Goal: Task Accomplishment & Management: Manage account settings

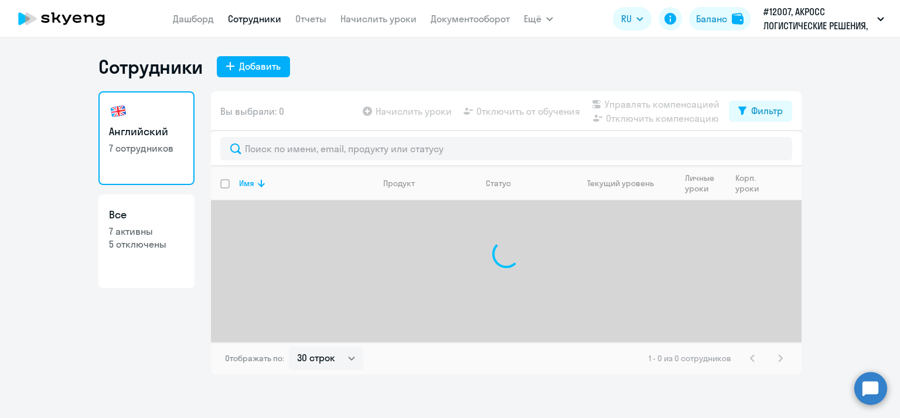
select select "30"
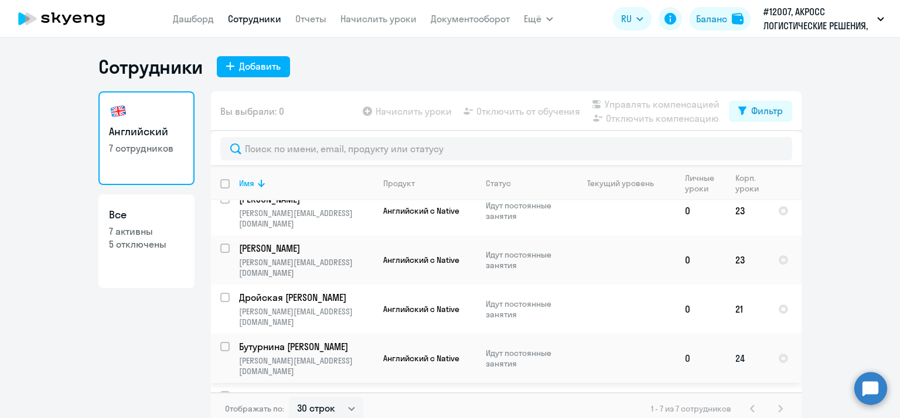
scroll to position [7, 0]
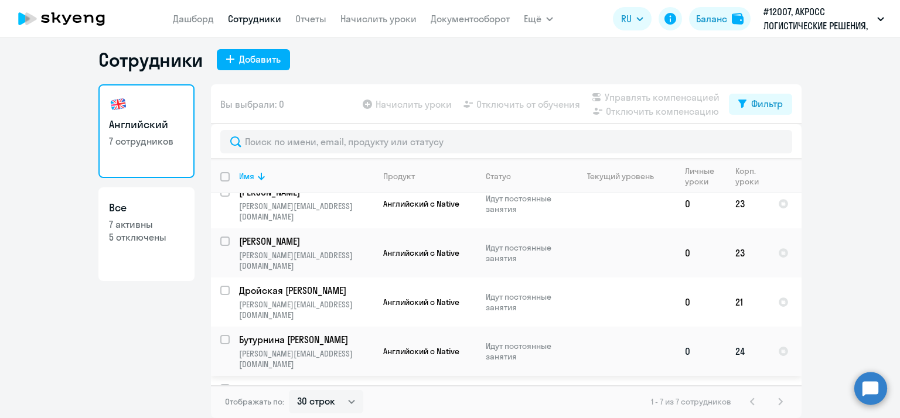
click at [268, 333] on p "Бутурнина [PERSON_NAME]" at bounding box center [305, 339] width 132 height 13
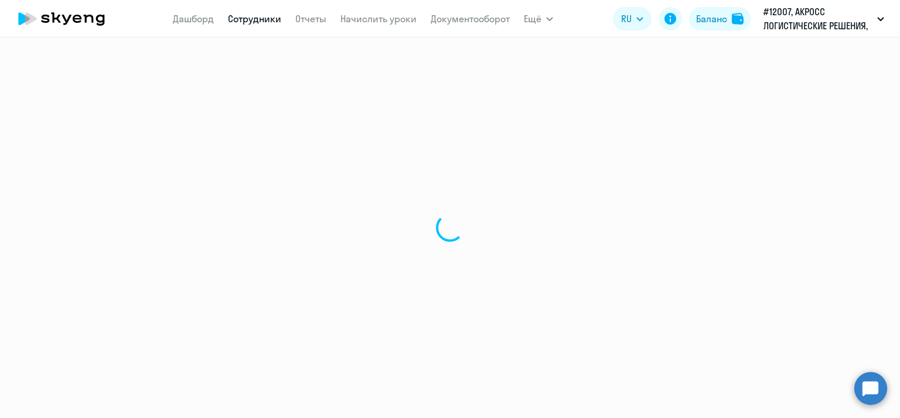
select select "english"
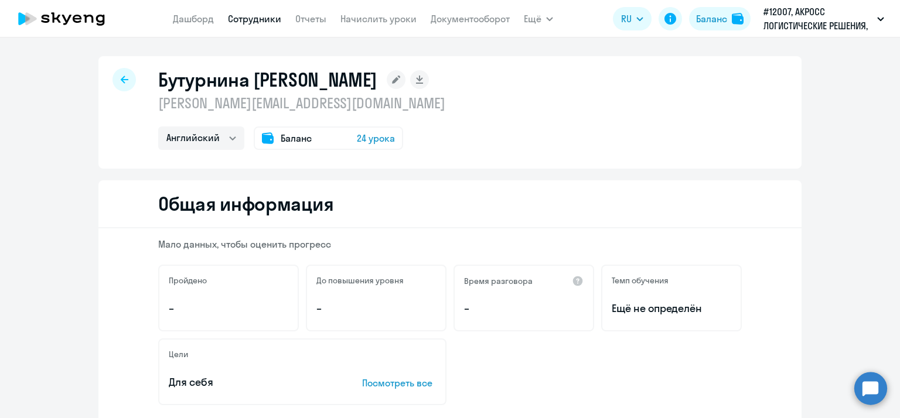
click at [281, 142] on span "Баланс" at bounding box center [296, 138] width 31 height 14
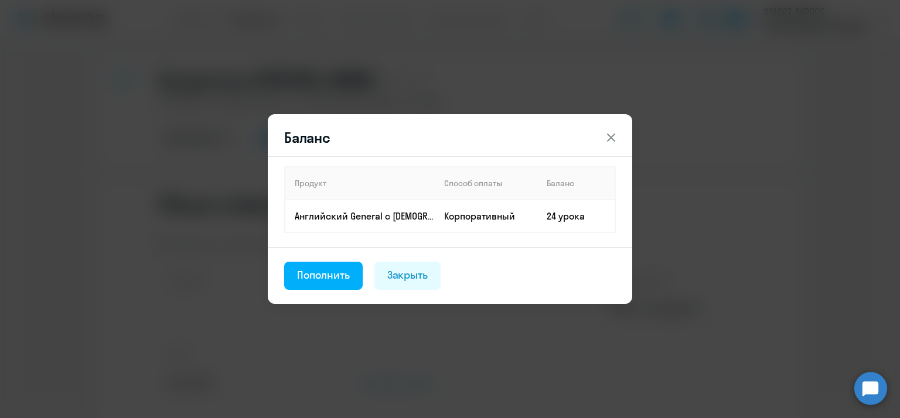
click at [613, 135] on icon at bounding box center [611, 138] width 8 height 8
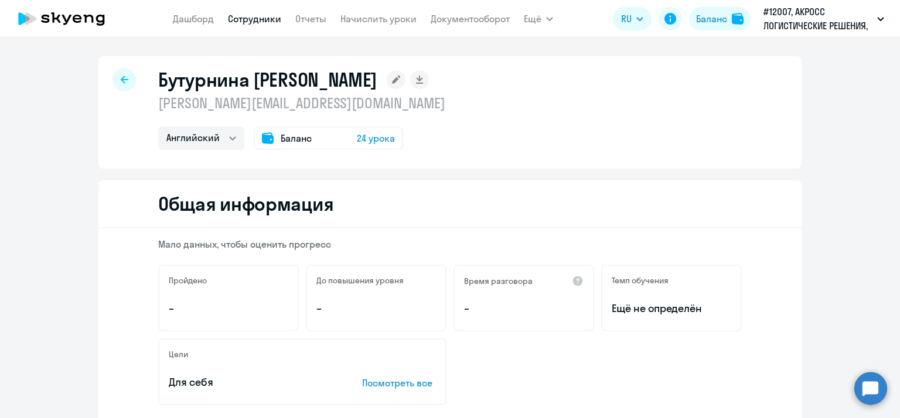
click at [121, 81] on icon at bounding box center [125, 80] width 8 height 8
select select "30"
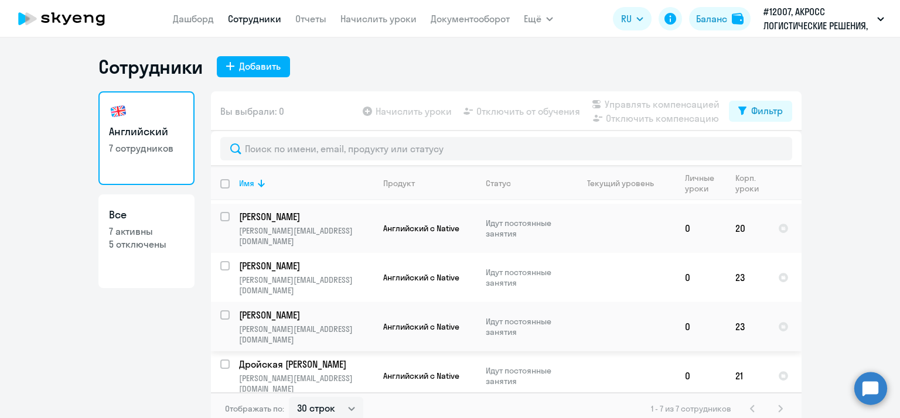
scroll to position [112, 0]
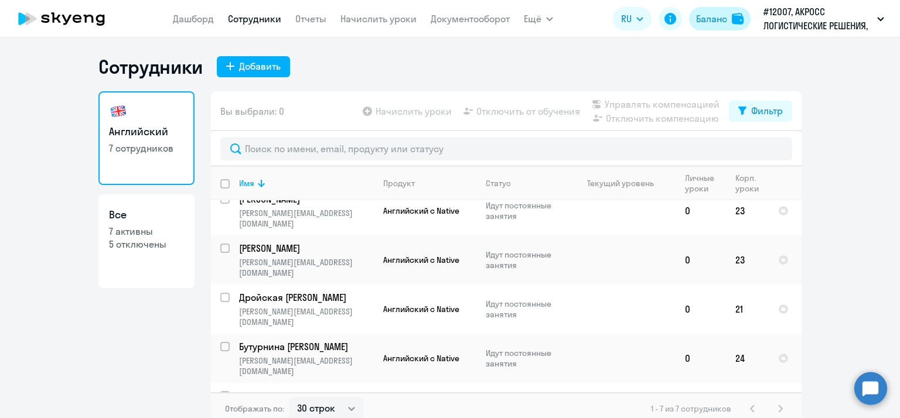
click at [719, 13] on div "Баланс" at bounding box center [711, 19] width 31 height 14
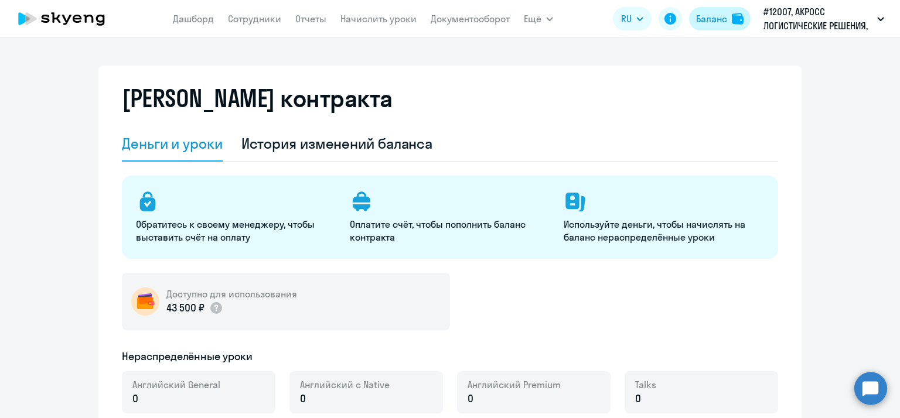
select select "english_adult_not_native_speaker"
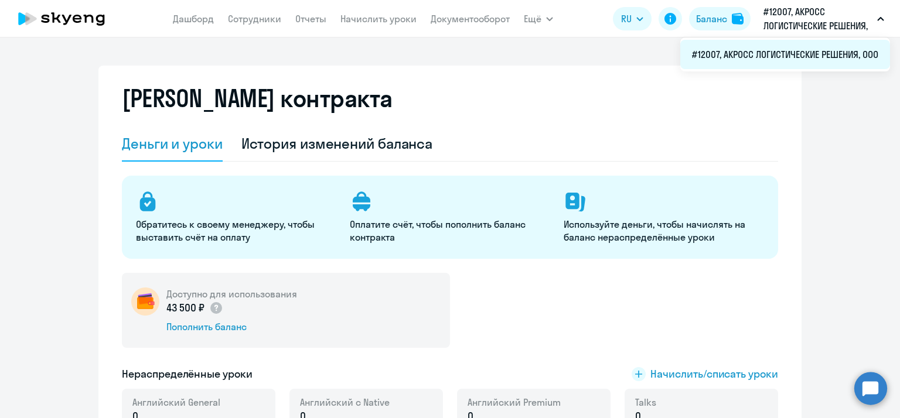
click at [824, 56] on li "#12007, АКРОСС ЛОГИСТИЧЕСКИЕ РЕШЕНИЯ, ООО" at bounding box center [785, 54] width 210 height 29
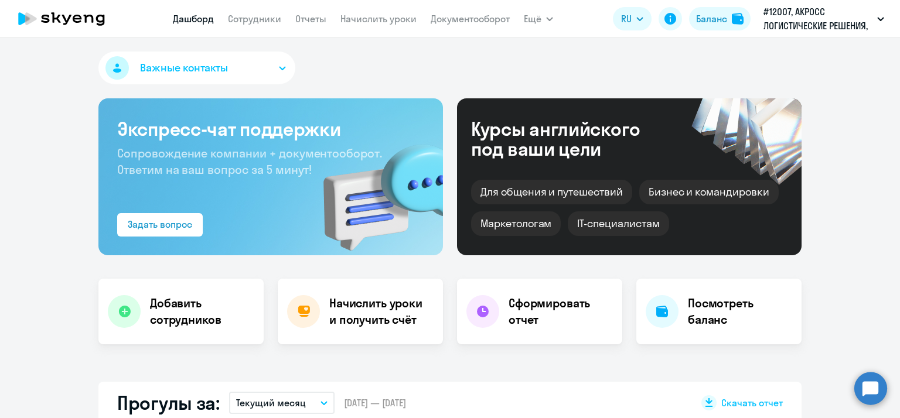
select select "30"
click at [728, 304] on h4 "Посмотреть баланс" at bounding box center [740, 311] width 104 height 33
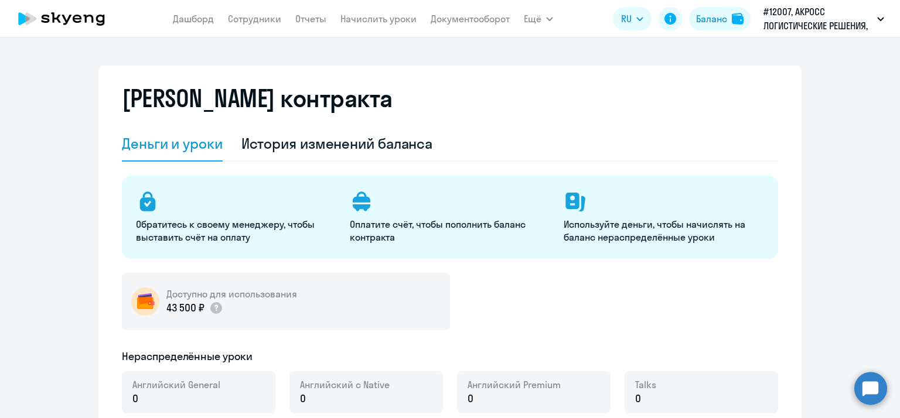
select select "english_adult_not_native_speaker"
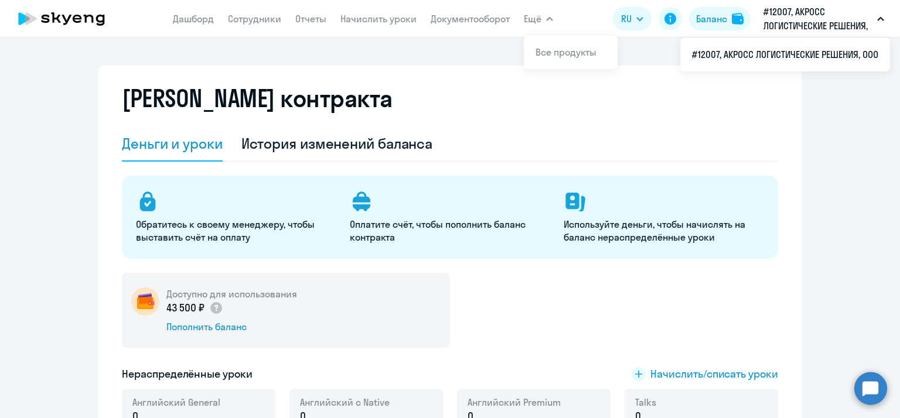
click at [462, 25] on app-menu-item-link "Документооборот" at bounding box center [470, 19] width 79 height 15
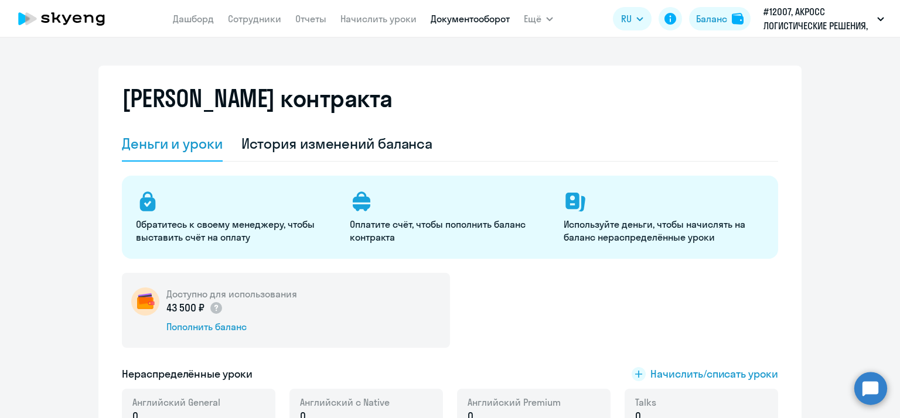
click at [466, 14] on link "Документооборот" at bounding box center [470, 19] width 79 height 12
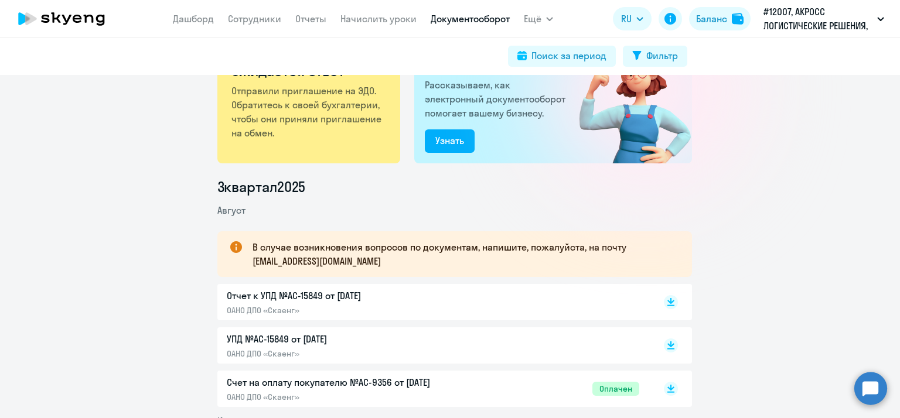
scroll to position [117, 0]
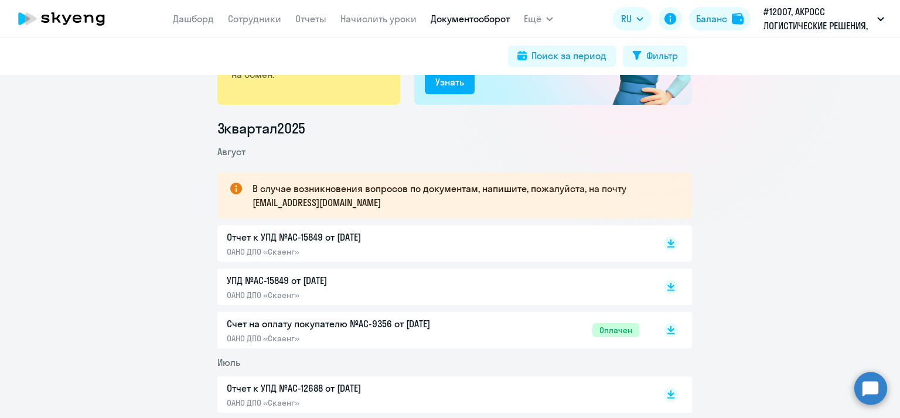
click at [373, 322] on p "Счет на оплату покупателю №AC-9356 от [DATE]" at bounding box center [350, 324] width 246 height 14
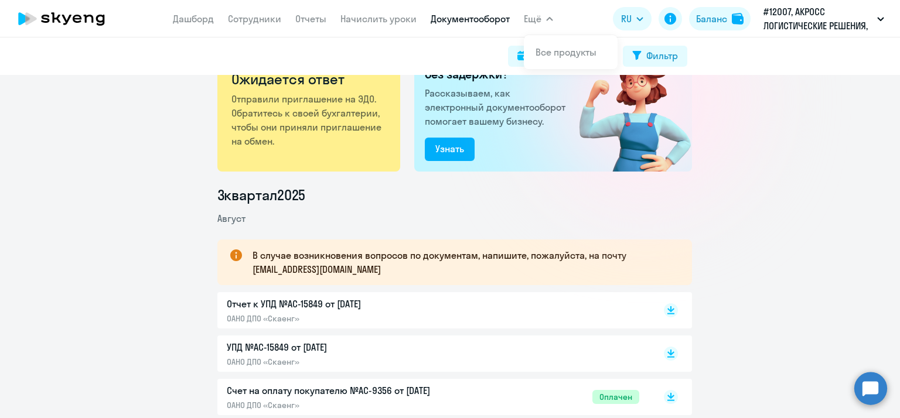
scroll to position [0, 0]
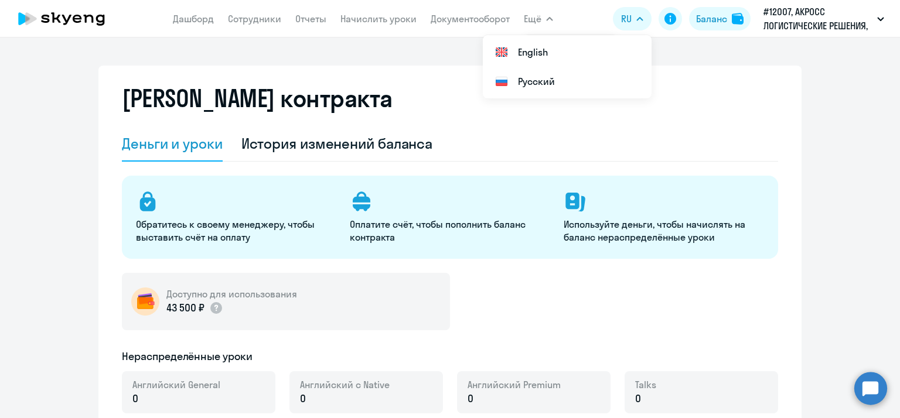
select select "english_adult_not_native_speaker"
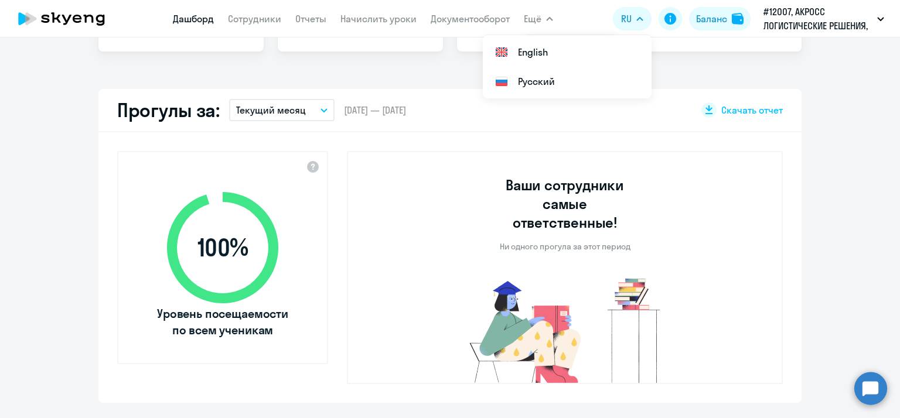
select select "30"
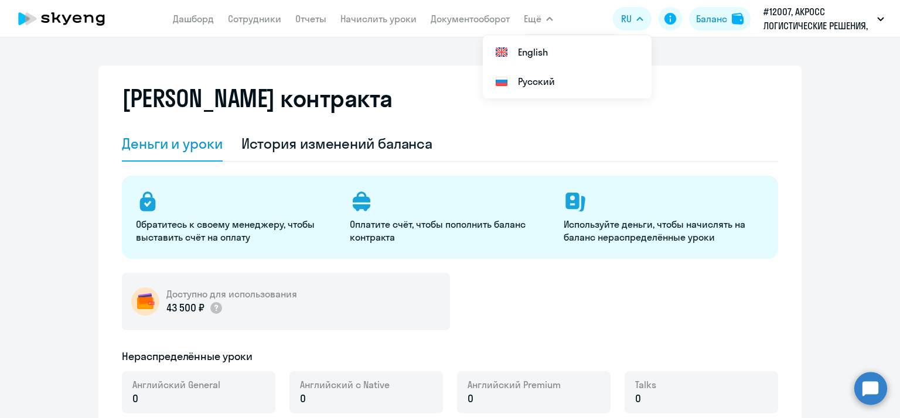
select select "english_adult_not_native_speaker"
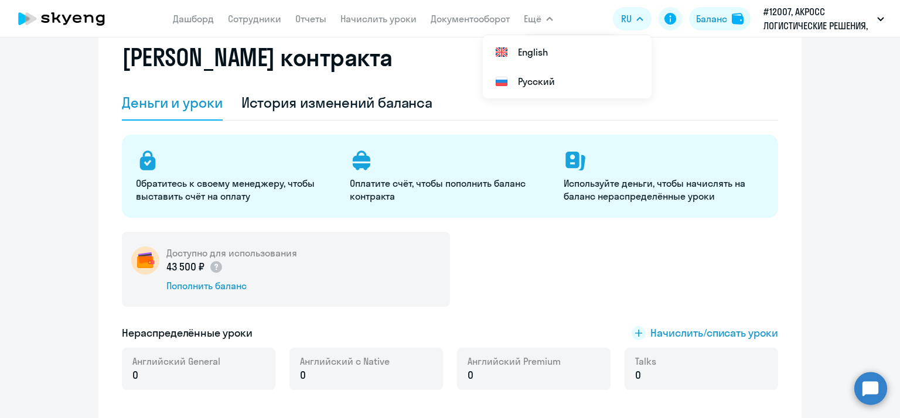
scroll to position [117, 0]
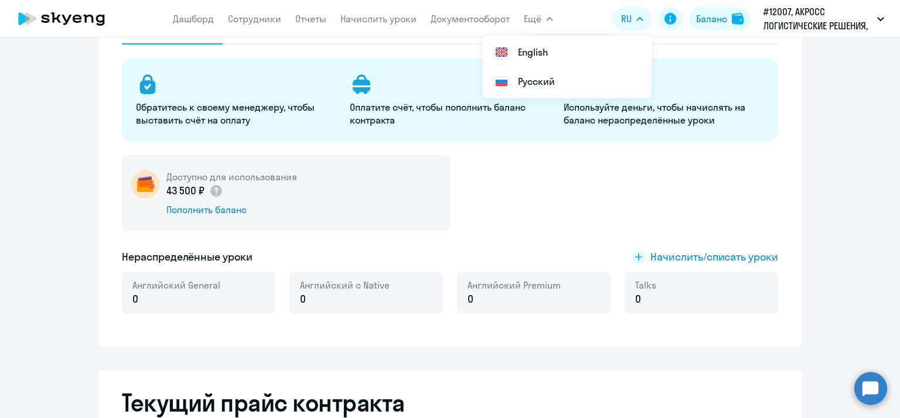
click at [536, 217] on div "Доступно для использования 43 500 ₽ Пополнить баланс" at bounding box center [450, 193] width 656 height 75
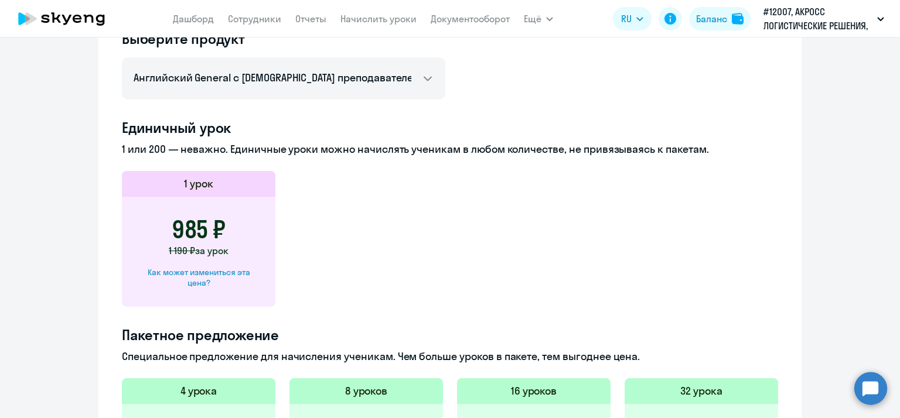
scroll to position [351, 0]
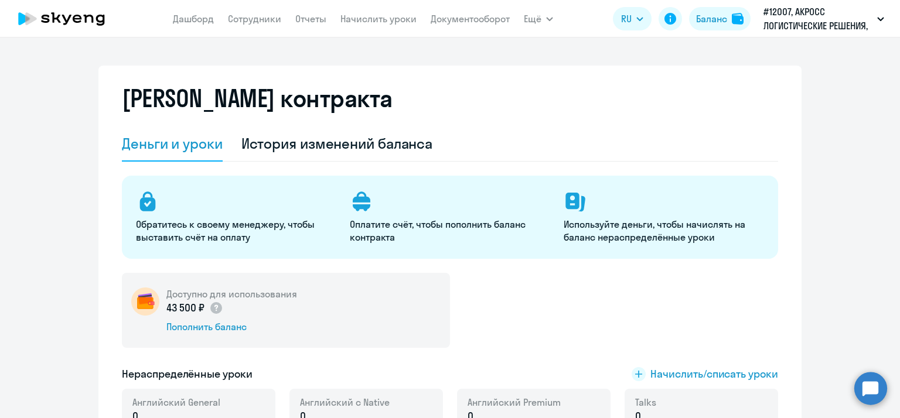
select select "30"
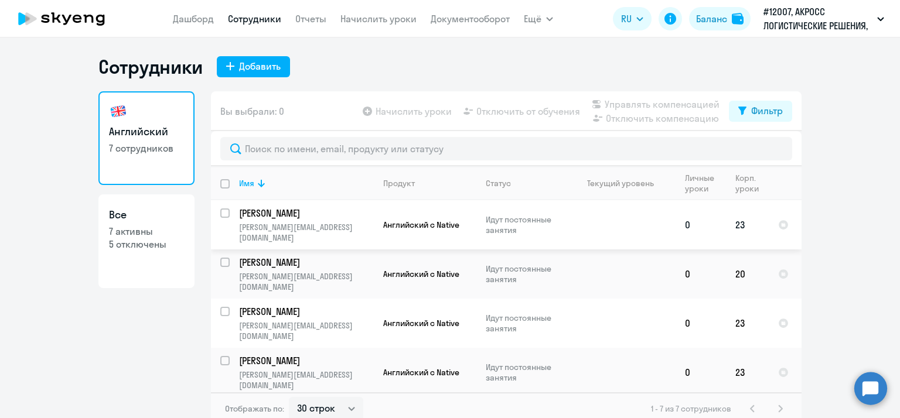
scroll to position [112, 0]
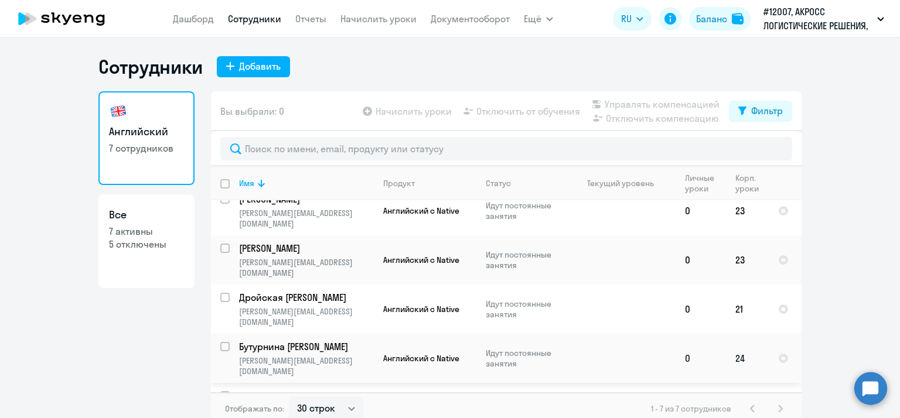
click at [289, 340] on p "Бутурнина [PERSON_NAME]" at bounding box center [305, 346] width 132 height 13
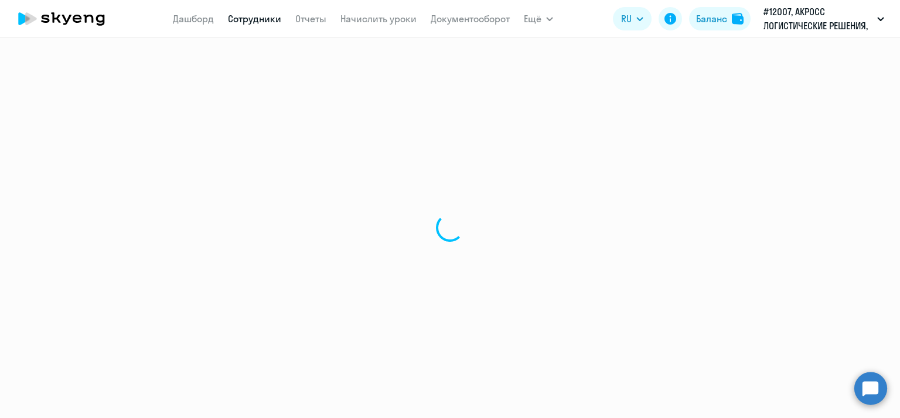
select select "english"
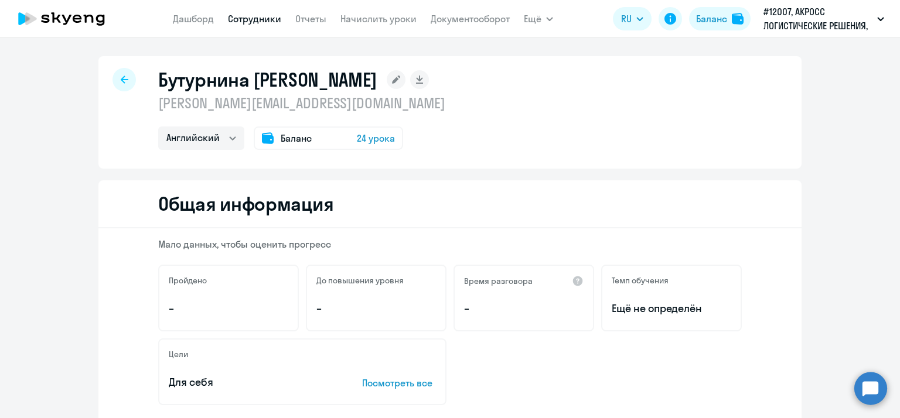
click at [121, 80] on icon at bounding box center [125, 80] width 8 height 8
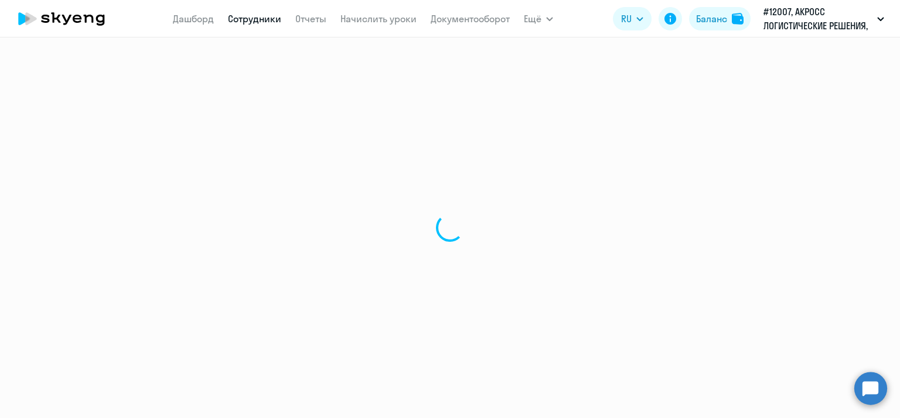
select select "30"
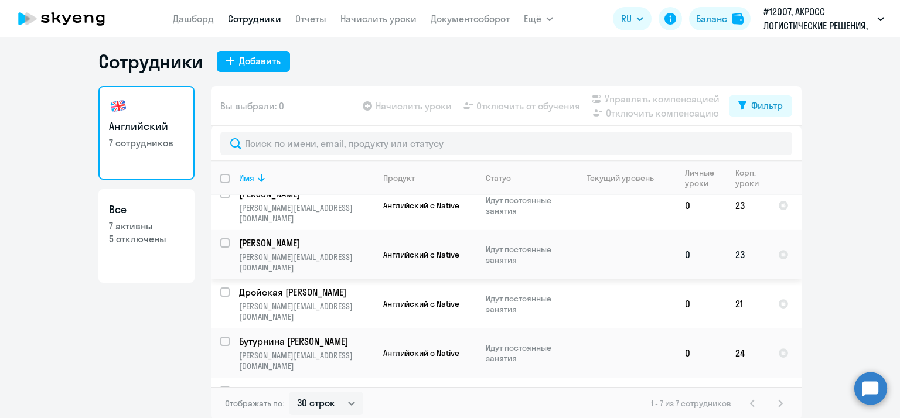
scroll to position [7, 0]
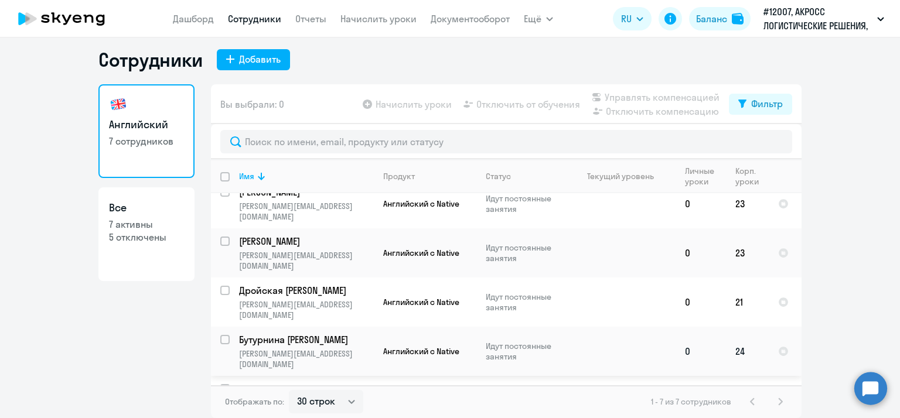
click at [282, 327] on td "Бутурнина Светлана [EMAIL_ADDRESS][DOMAIN_NAME]" at bounding box center [302, 351] width 144 height 49
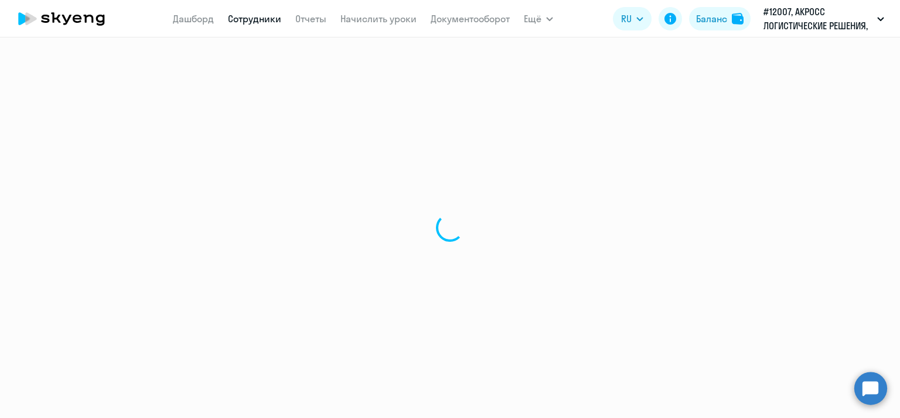
select select "english"
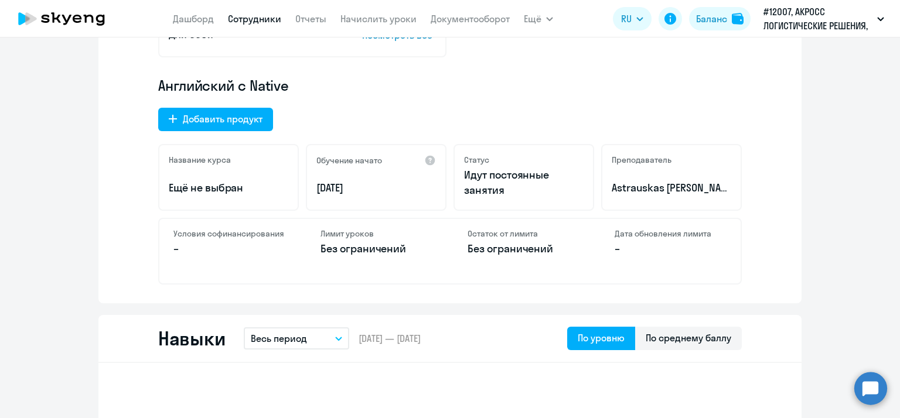
scroll to position [351, 0]
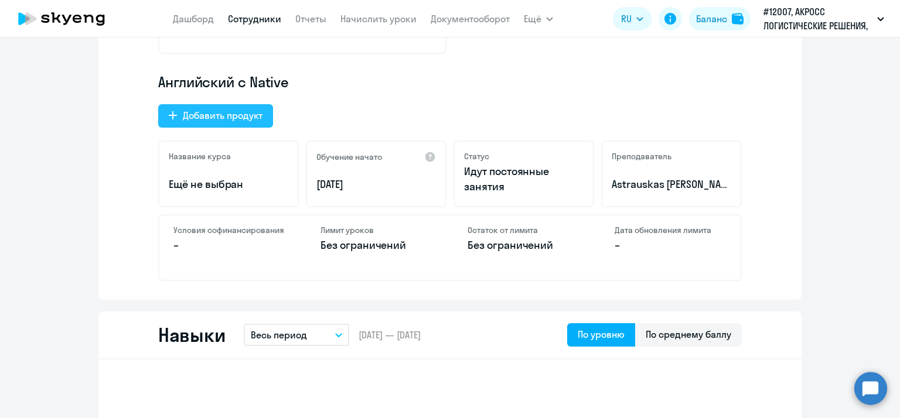
click at [240, 114] on div "Добавить продукт" at bounding box center [223, 115] width 80 height 14
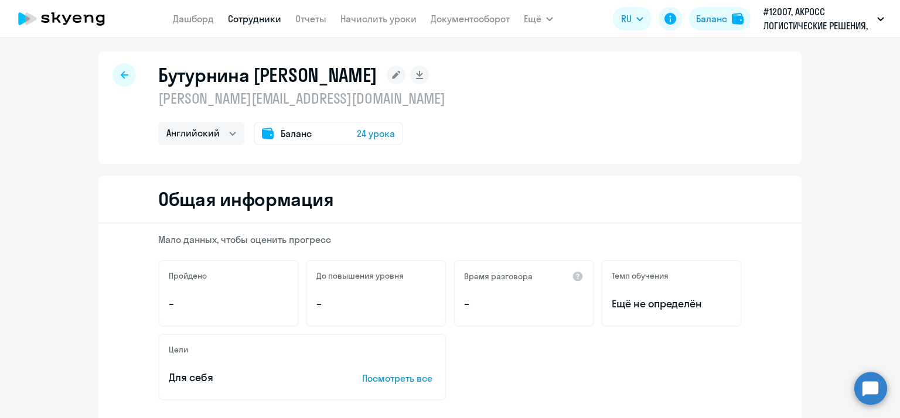
select select "english_adult_not_native_speaker"
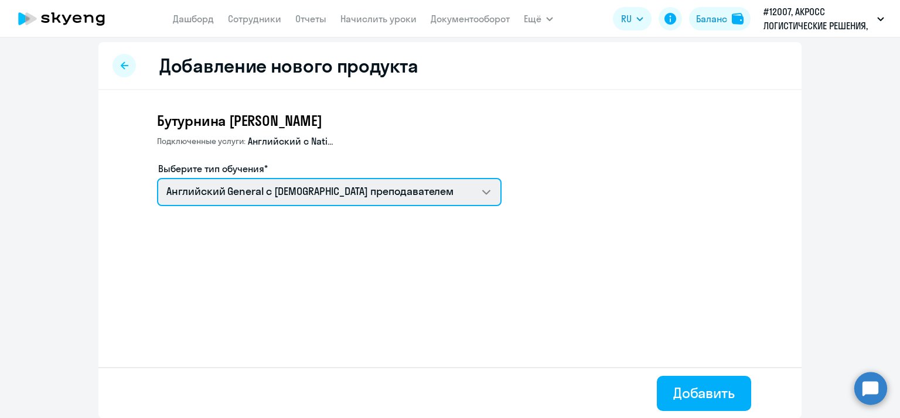
click at [476, 196] on select "Английский General с [DEMOGRAPHIC_DATA] преподавателем" at bounding box center [329, 192] width 344 height 28
click at [157, 178] on select "Английский General с [DEMOGRAPHIC_DATA] преподавателем" at bounding box center [329, 192] width 344 height 28
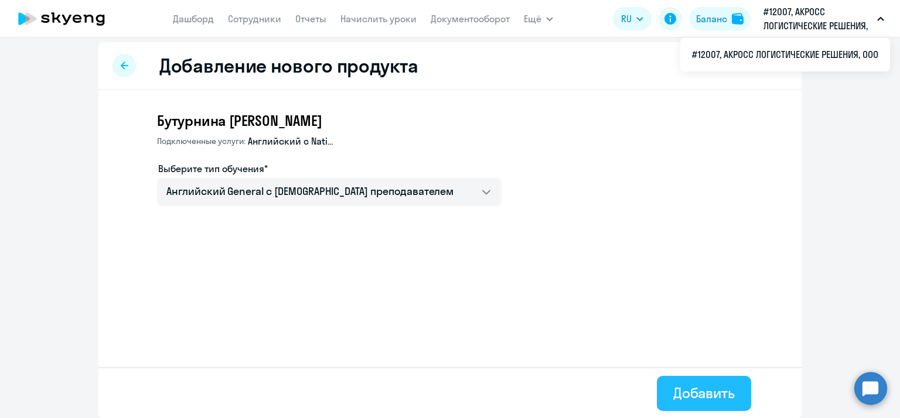
click at [711, 396] on div "Добавить" at bounding box center [704, 393] width 62 height 19
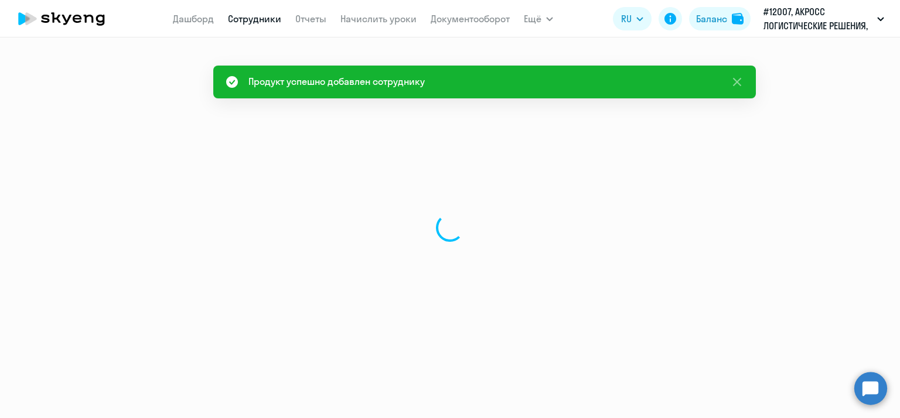
select select "english"
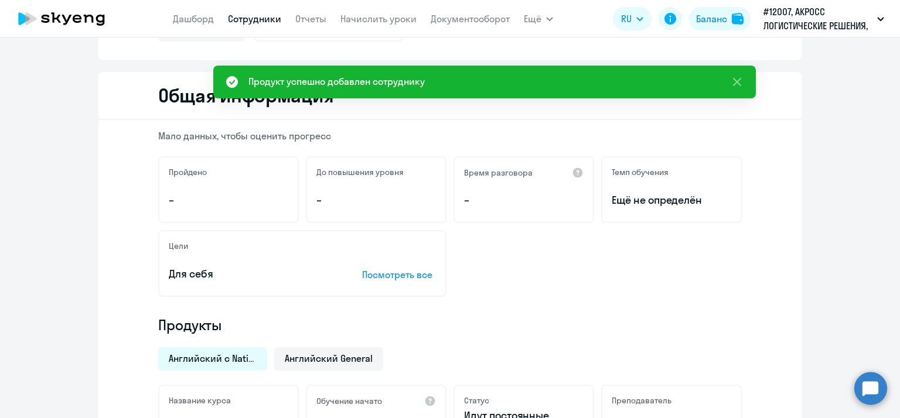
scroll to position [234, 0]
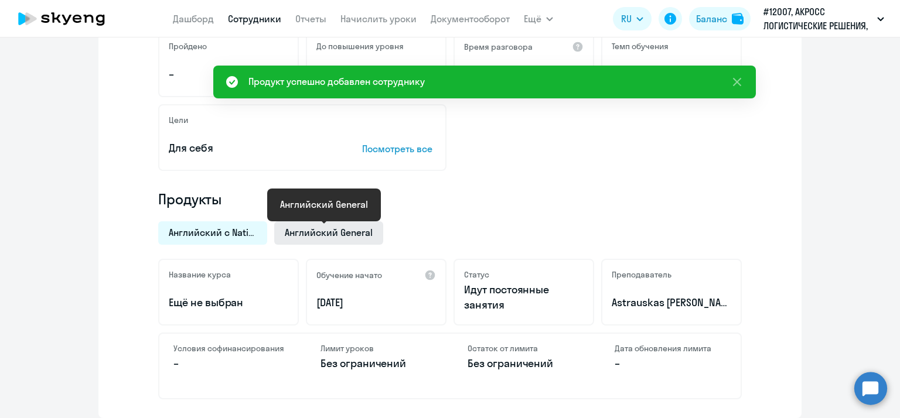
click at [336, 230] on span "Английский General" at bounding box center [329, 232] width 88 height 13
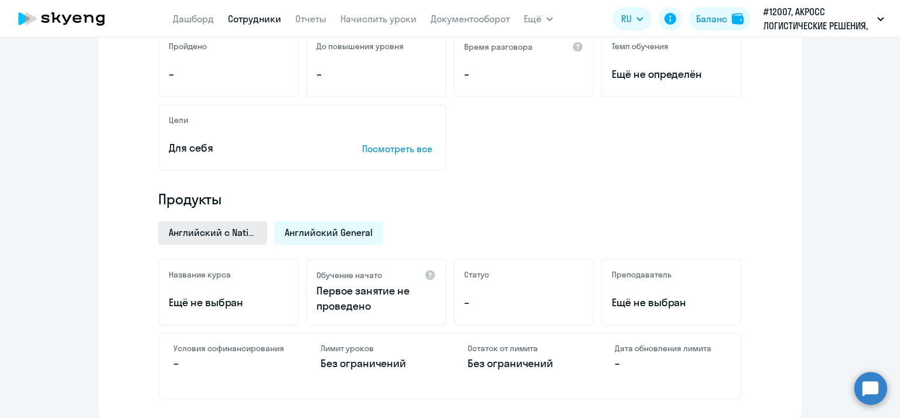
click at [230, 234] on span "Английский с Native" at bounding box center [213, 232] width 88 height 13
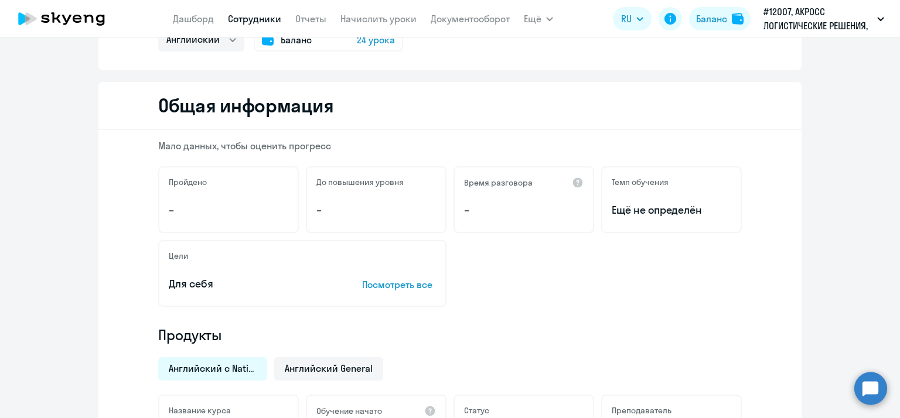
scroll to position [0, 0]
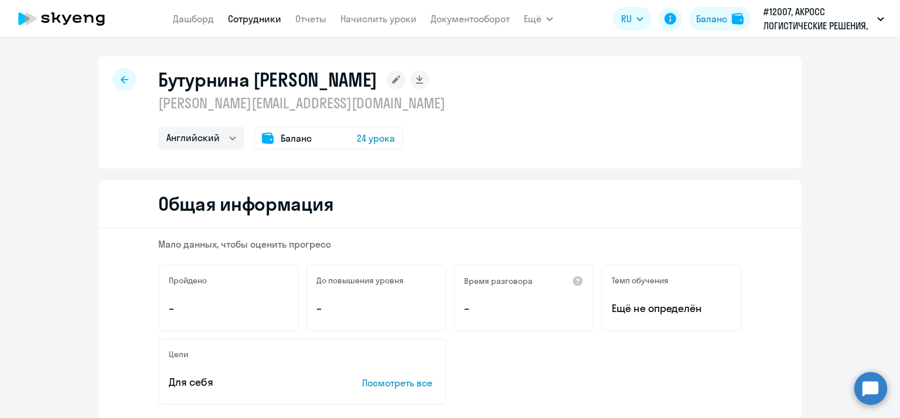
click at [121, 78] on icon at bounding box center [125, 80] width 8 height 8
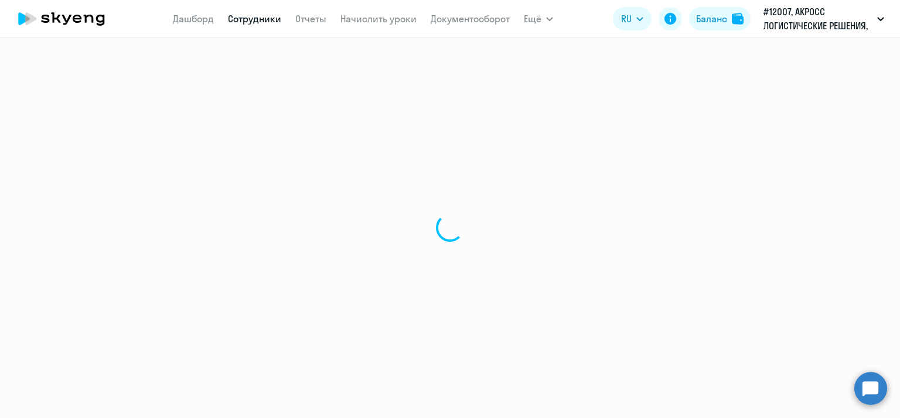
select select "30"
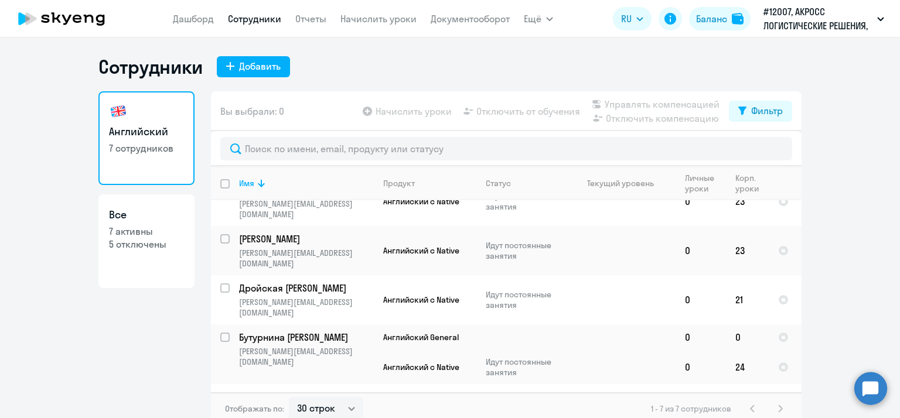
scroll to position [123, 0]
click at [316, 330] on p "Бутурнина [PERSON_NAME]" at bounding box center [305, 336] width 132 height 13
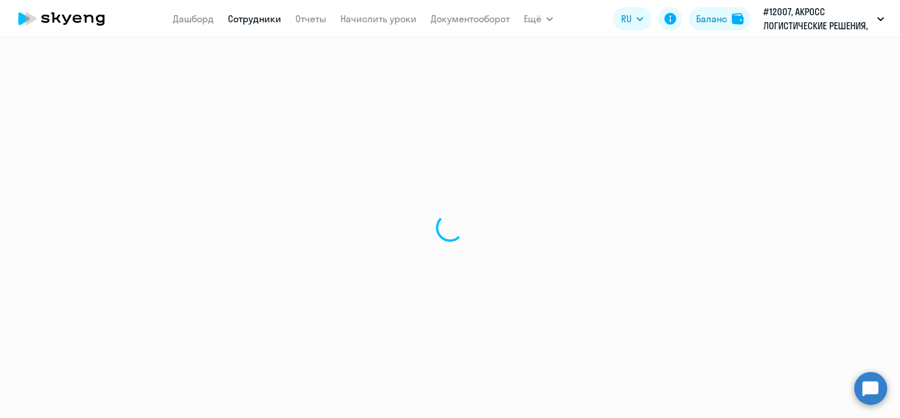
select select "english"
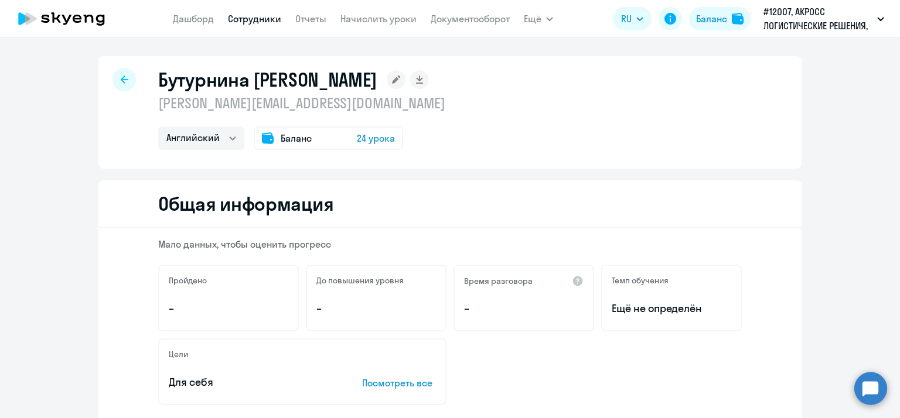
click at [121, 76] on icon at bounding box center [125, 80] width 8 height 8
select select "30"
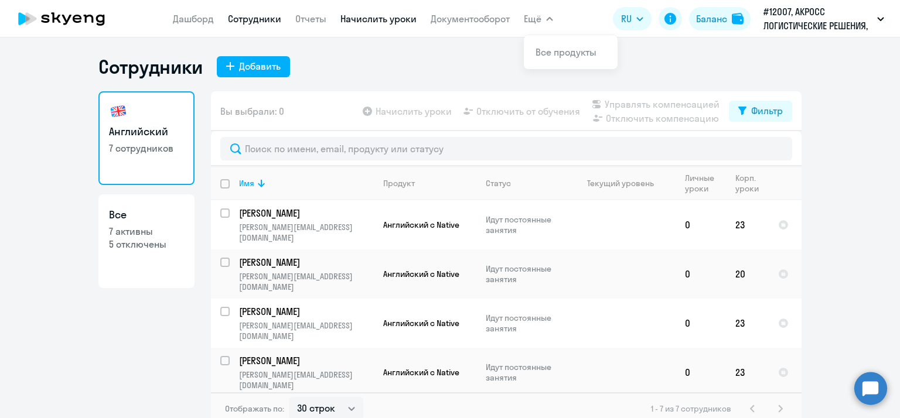
click at [373, 16] on link "Начислить уроки" at bounding box center [378, 19] width 76 height 12
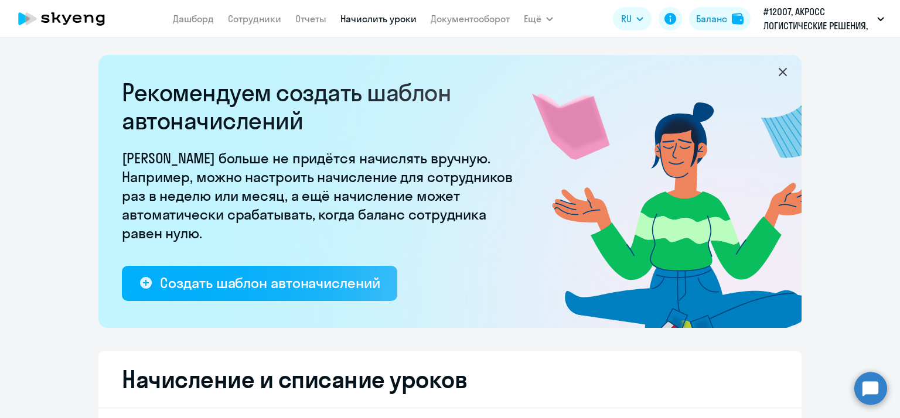
select select "10"
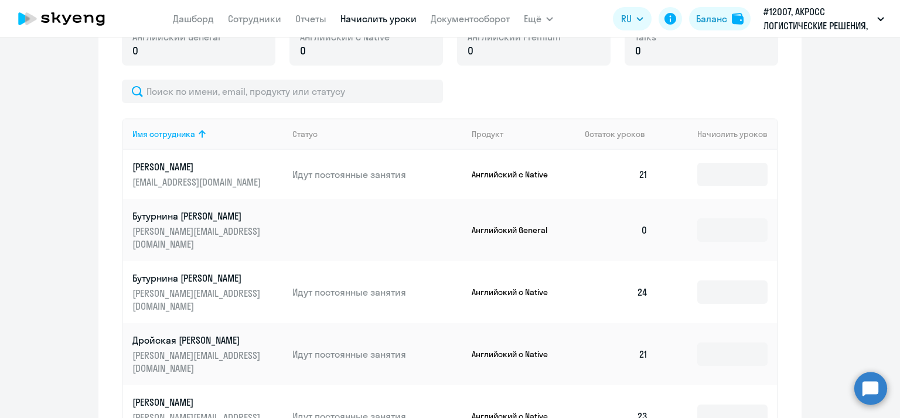
scroll to position [469, 0]
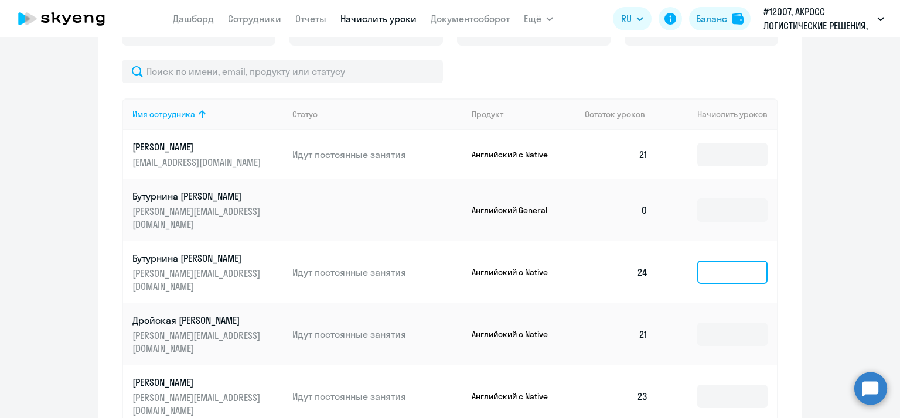
click at [721, 284] on input at bounding box center [732, 272] width 70 height 23
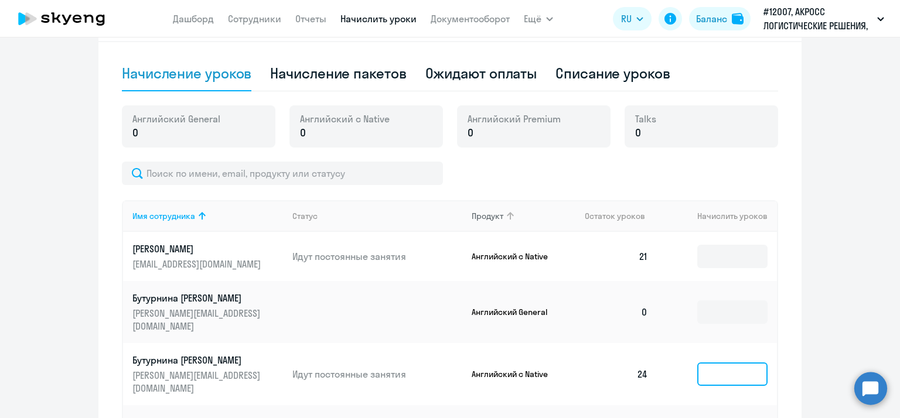
scroll to position [234, 0]
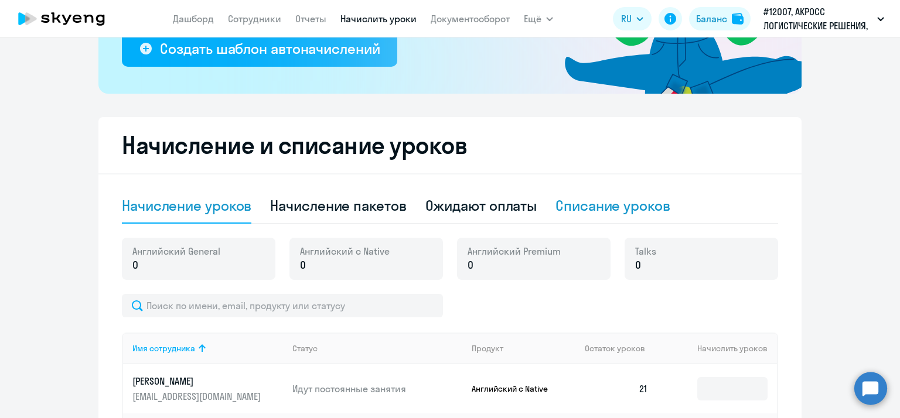
click at [619, 203] on div "Списание уроков" at bounding box center [612, 205] width 115 height 19
select select "10"
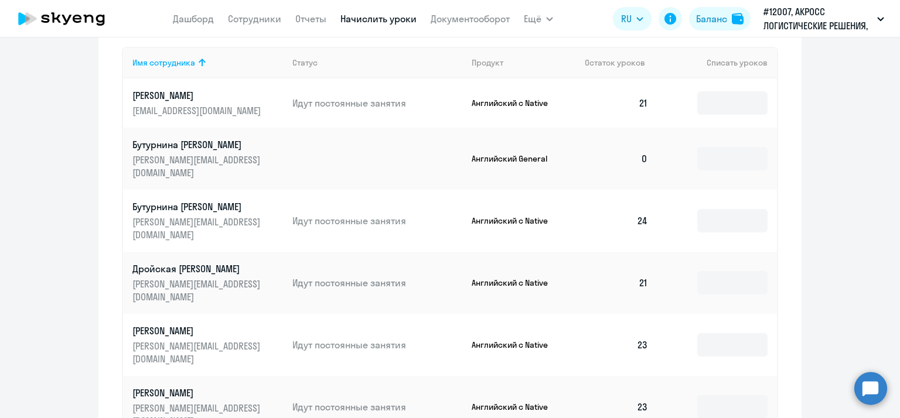
scroll to position [527, 0]
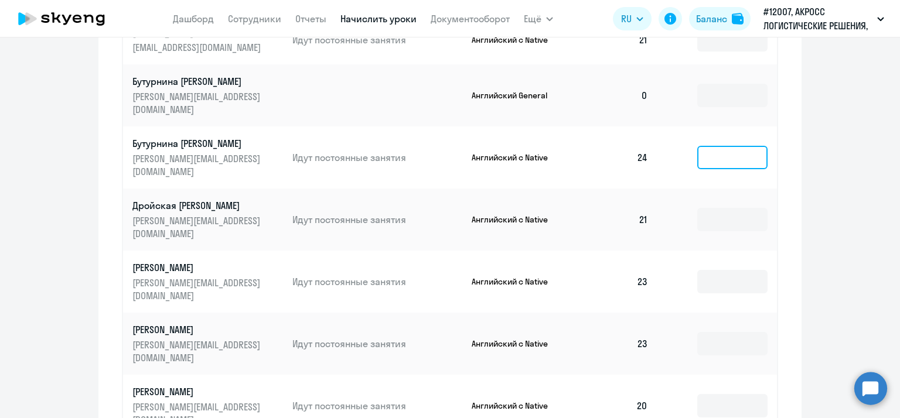
click at [723, 169] on input at bounding box center [732, 157] width 70 height 23
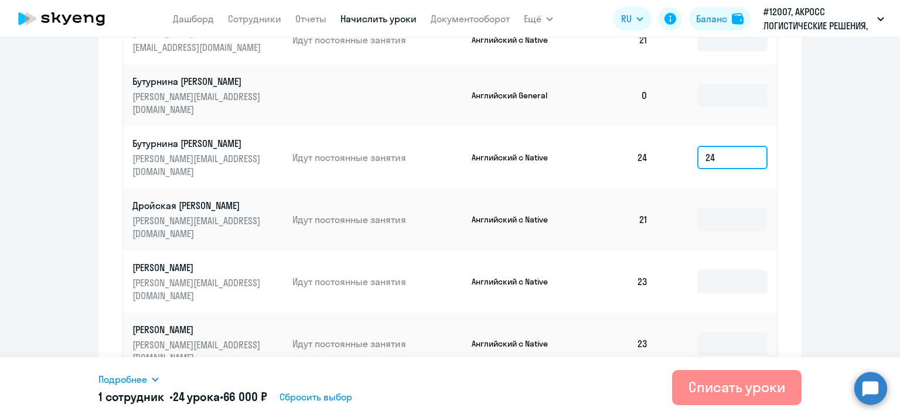
type input "24"
click at [707, 385] on div "Списать уроки" at bounding box center [736, 387] width 97 height 19
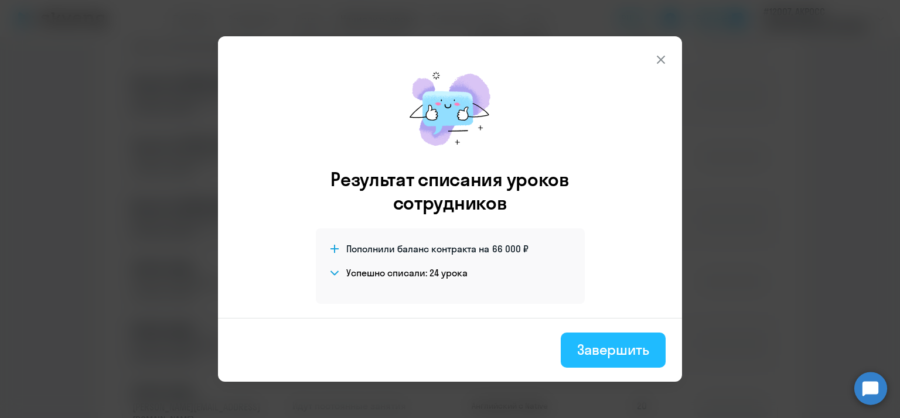
click at [601, 353] on div "Завершить" at bounding box center [613, 349] width 72 height 19
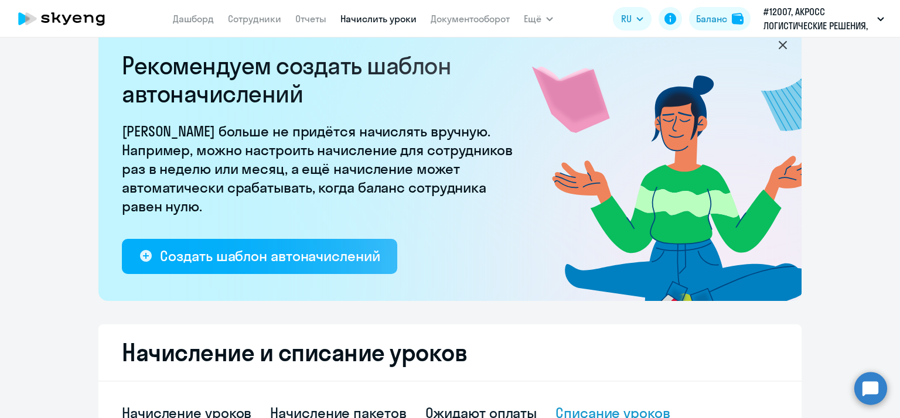
scroll to position [0, 0]
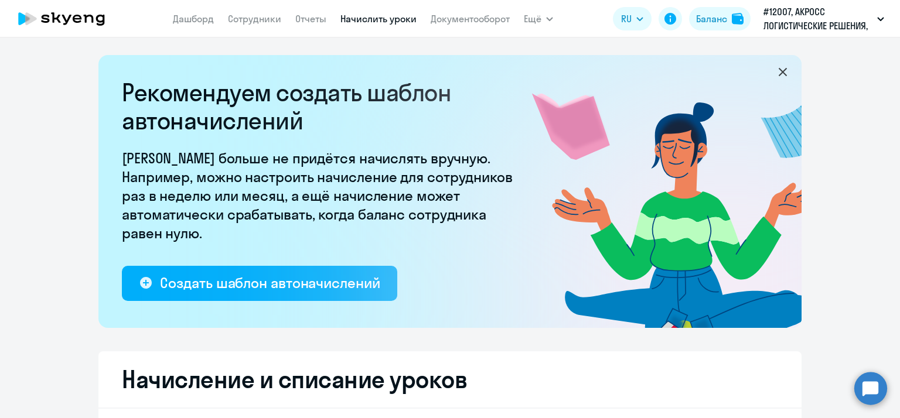
click at [402, 21] on link "Начислить уроки" at bounding box center [378, 19] width 76 height 12
click at [315, 18] on link "Отчеты" at bounding box center [310, 19] width 31 height 12
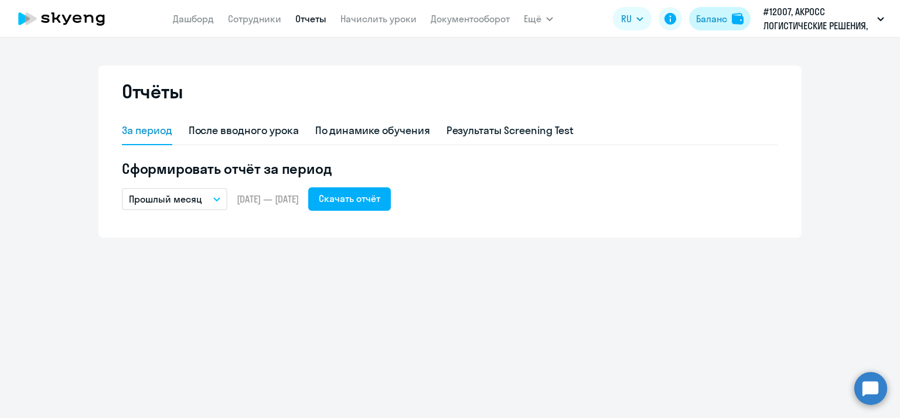
click at [724, 15] on div "Баланс" at bounding box center [711, 19] width 31 height 14
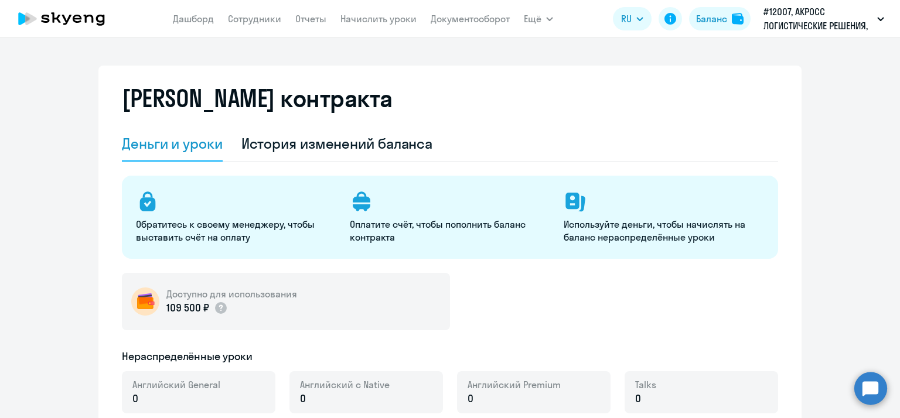
select select "english_adult_not_native_speaker"
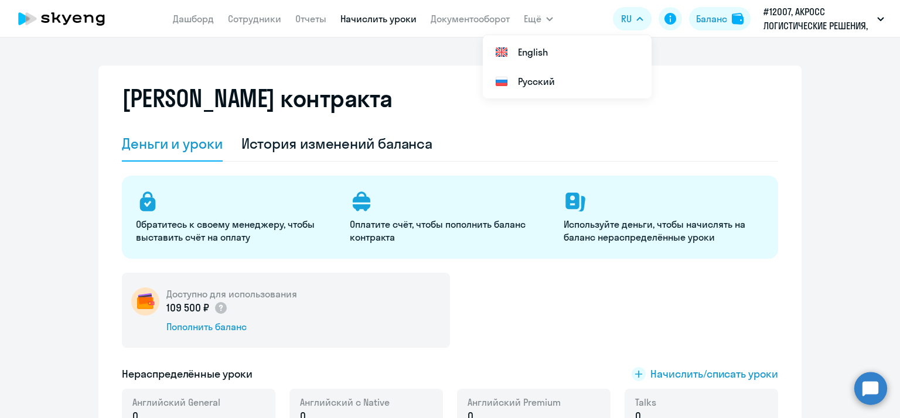
click at [382, 16] on link "Начислить уроки" at bounding box center [378, 19] width 76 height 12
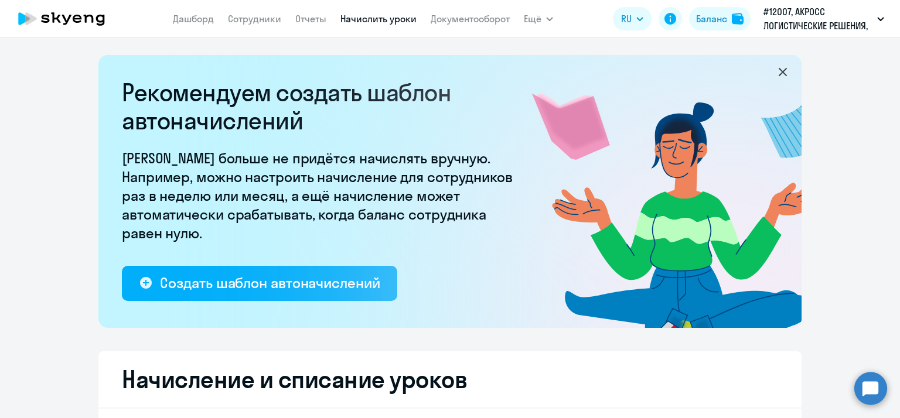
select select "10"
click at [778, 74] on icon at bounding box center [783, 72] width 14 height 14
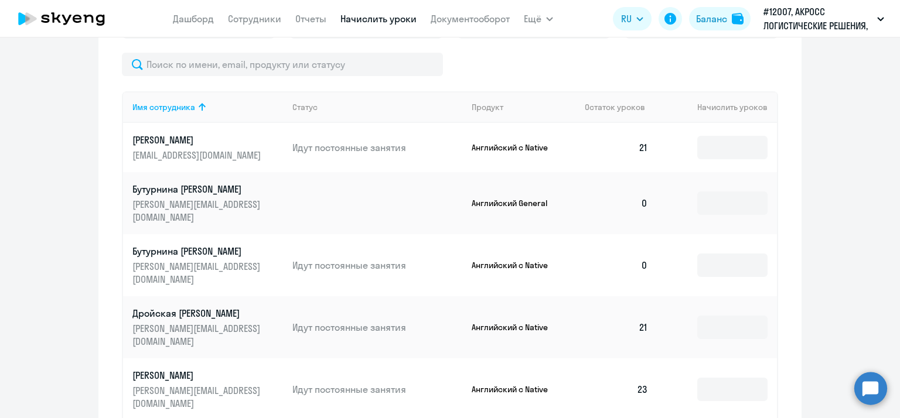
scroll to position [410, 0]
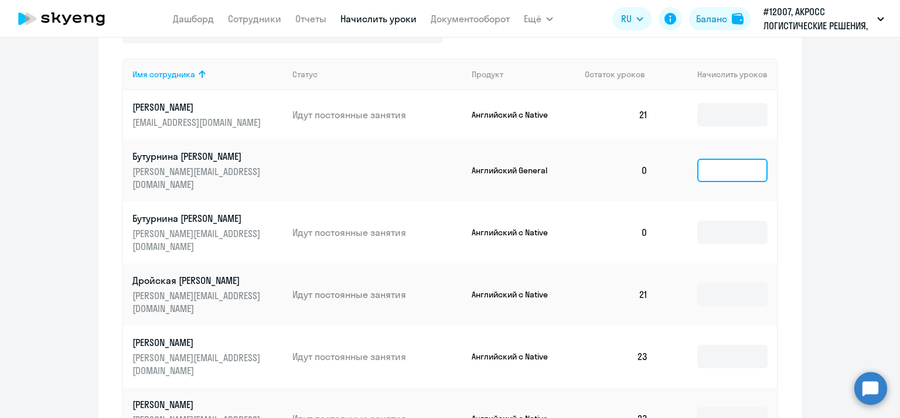
click at [711, 182] on input at bounding box center [732, 170] width 70 height 23
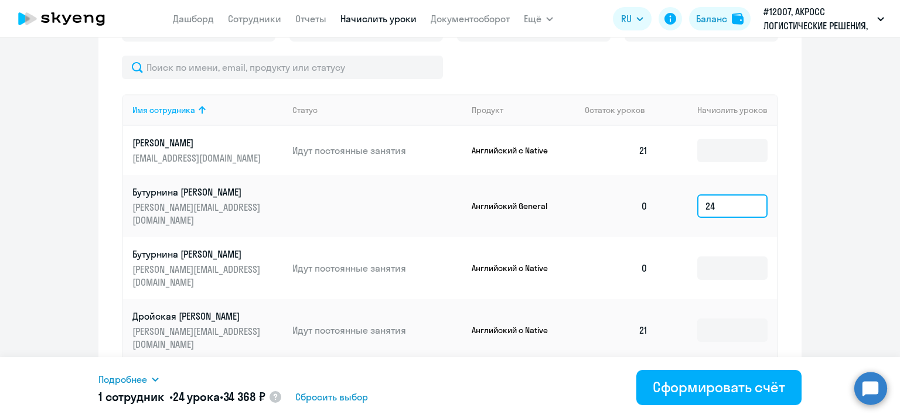
scroll to position [371, 0]
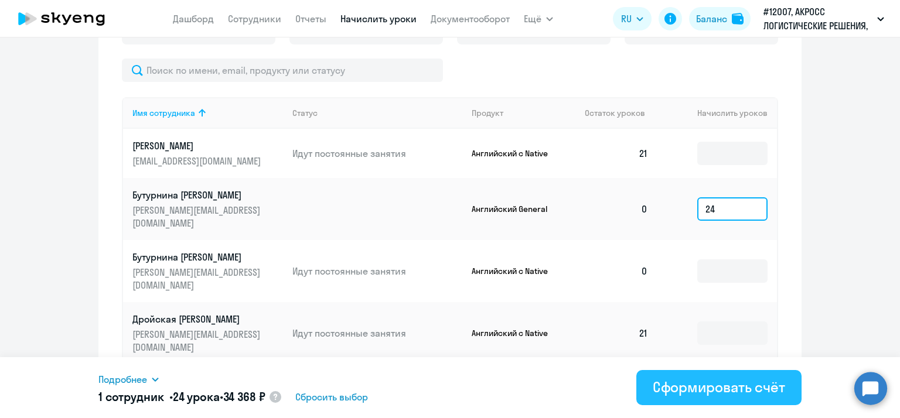
type input "24"
click at [695, 387] on div "Сформировать счёт" at bounding box center [719, 387] width 132 height 19
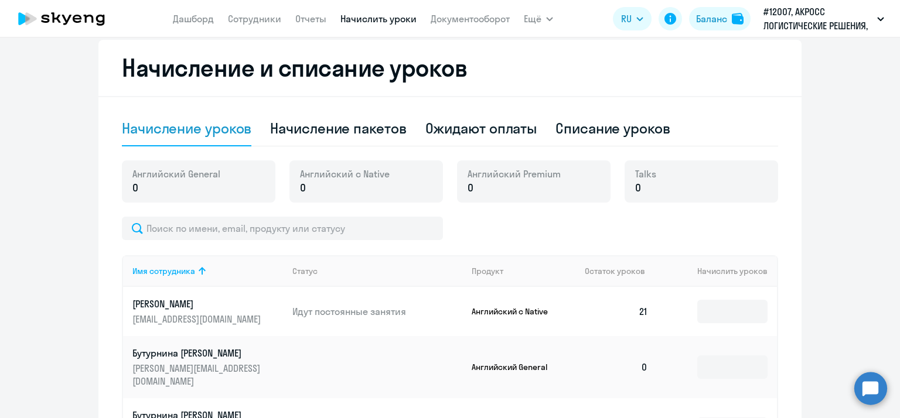
scroll to position [79, 0]
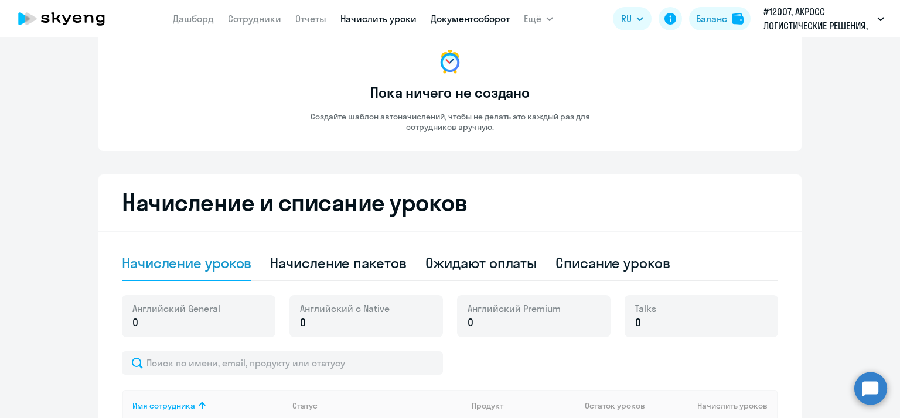
click at [476, 22] on link "Документооборот" at bounding box center [470, 19] width 79 height 12
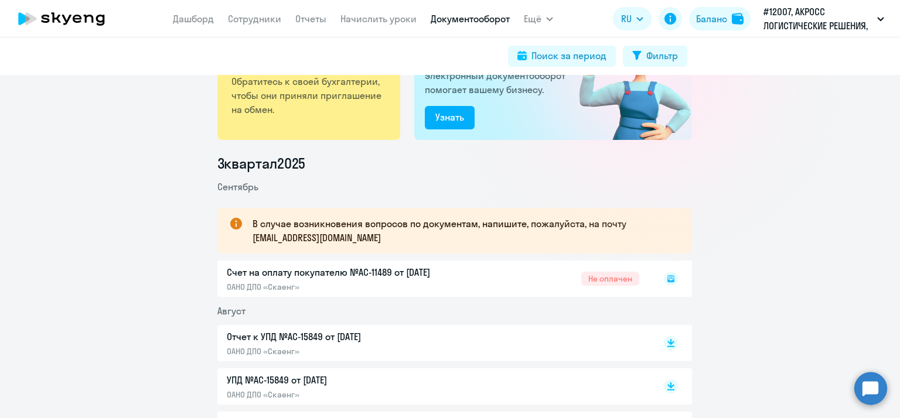
scroll to position [234, 0]
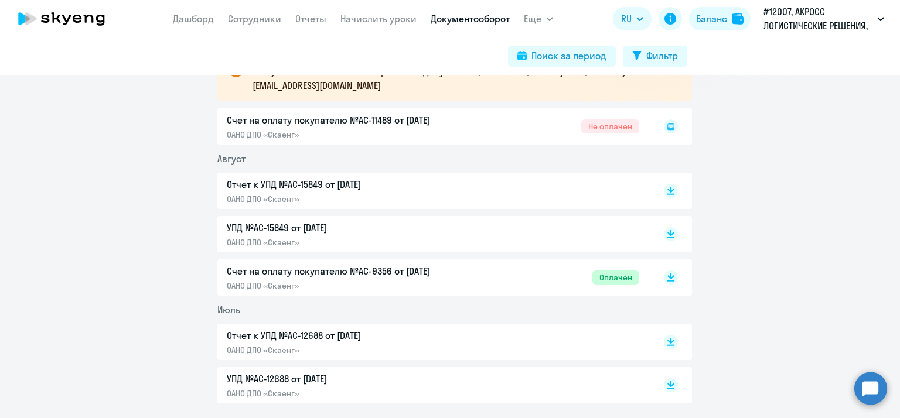
click at [401, 121] on div "Счет на оплату покупателю №AC-11489 от [DATE] ОАНО ДПО «Скаенг» Не оплачен" at bounding box center [454, 126] width 475 height 36
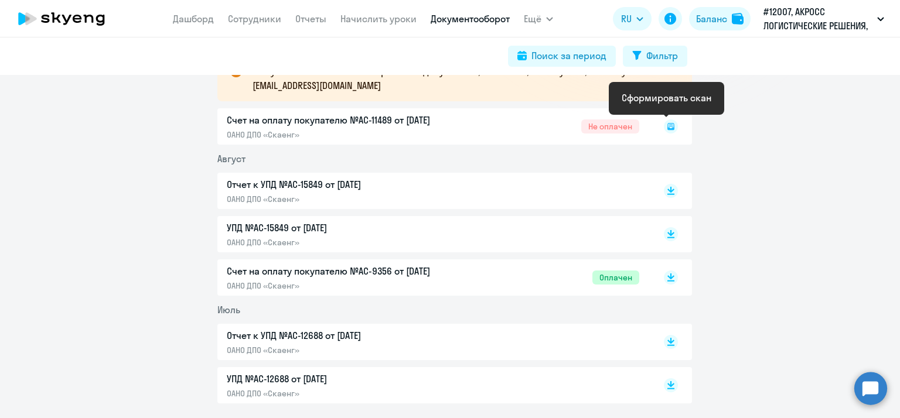
click at [664, 122] on rect at bounding box center [671, 127] width 14 height 14
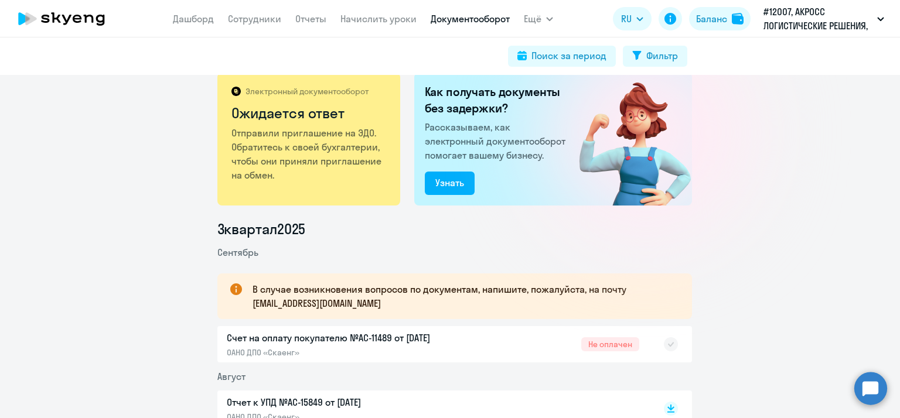
scroll to position [0, 0]
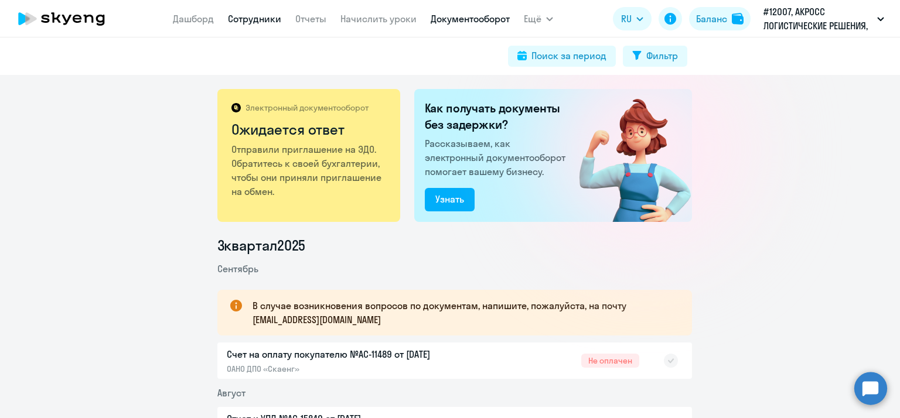
click at [273, 22] on link "Сотрудники" at bounding box center [254, 19] width 53 height 12
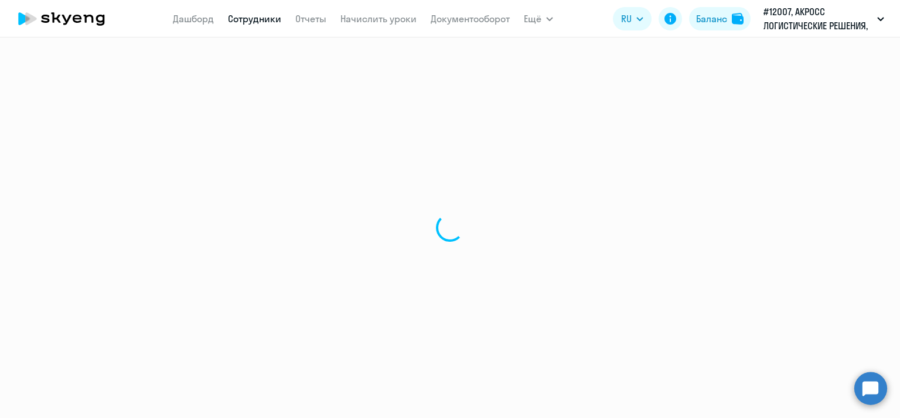
select select "30"
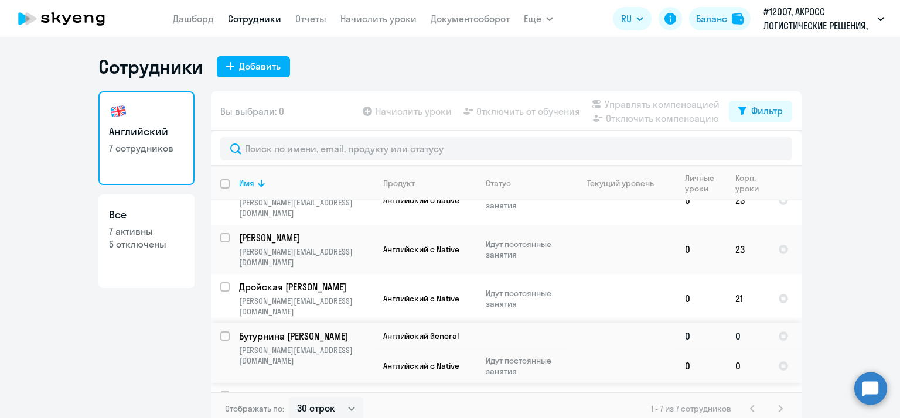
scroll to position [7, 0]
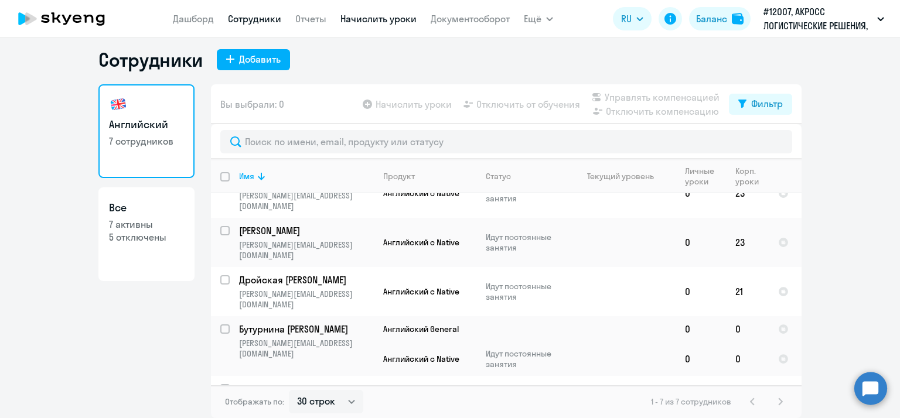
click at [406, 15] on link "Начислить уроки" at bounding box center [378, 19] width 76 height 12
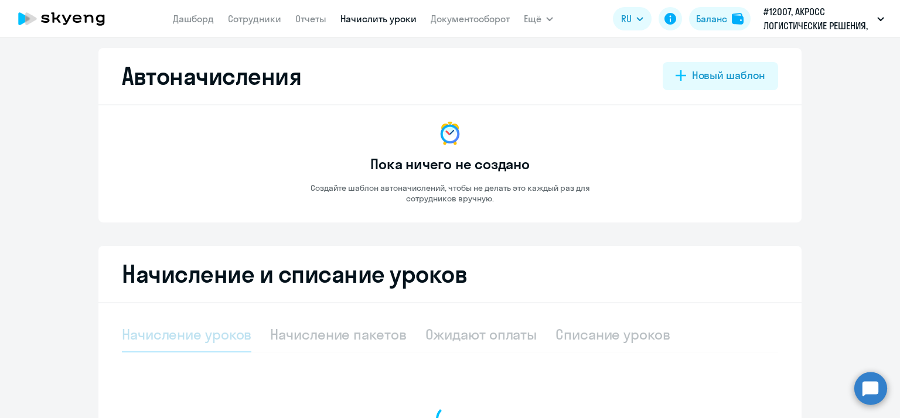
select select "10"
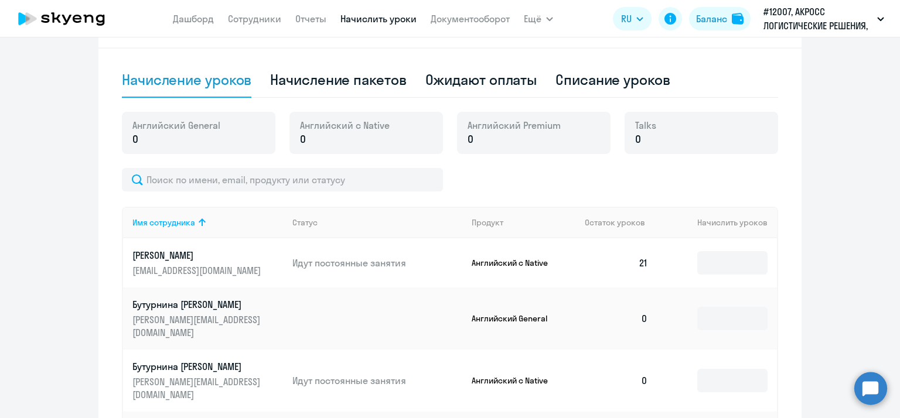
scroll to position [359, 0]
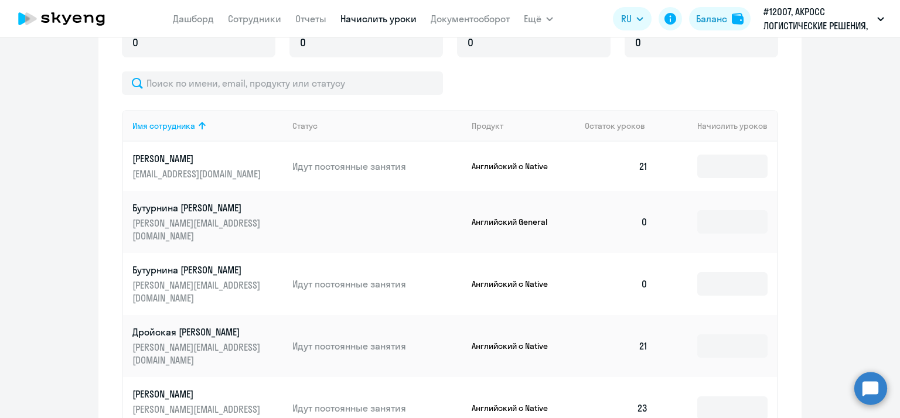
click at [45, 174] on ng-component "Автоначисления Новый шаблон Пока ничего не создано Создайте шаблон автоначислен…" at bounding box center [450, 187] width 900 height 981
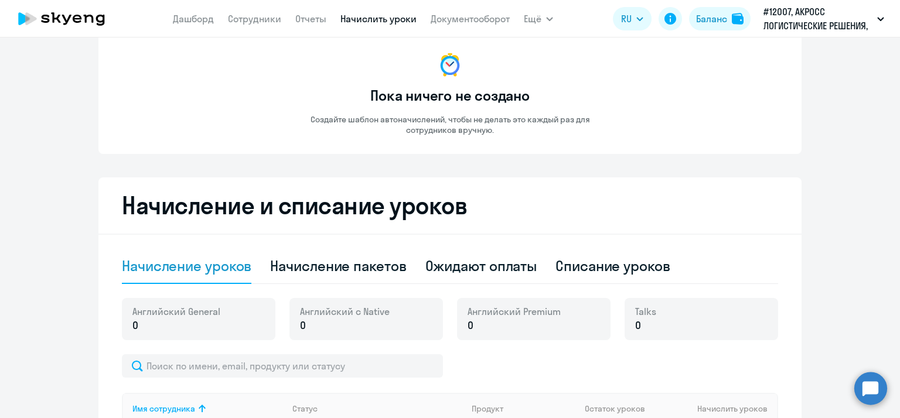
scroll to position [183, 0]
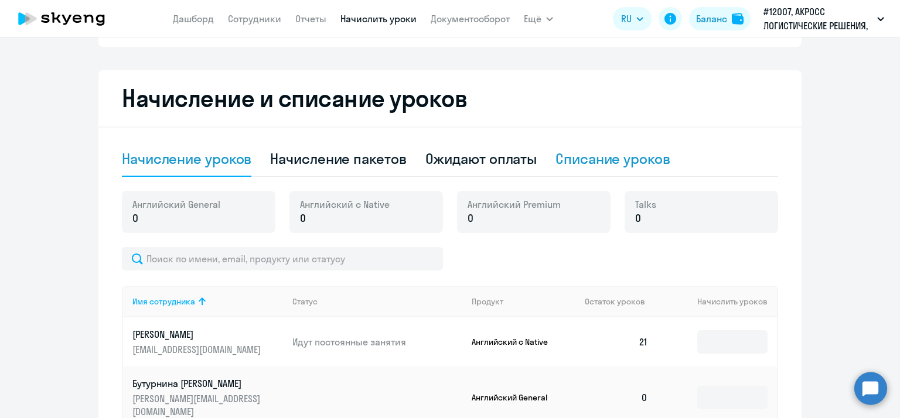
click at [604, 160] on div "Списание уроков" at bounding box center [612, 158] width 115 height 19
select select "10"
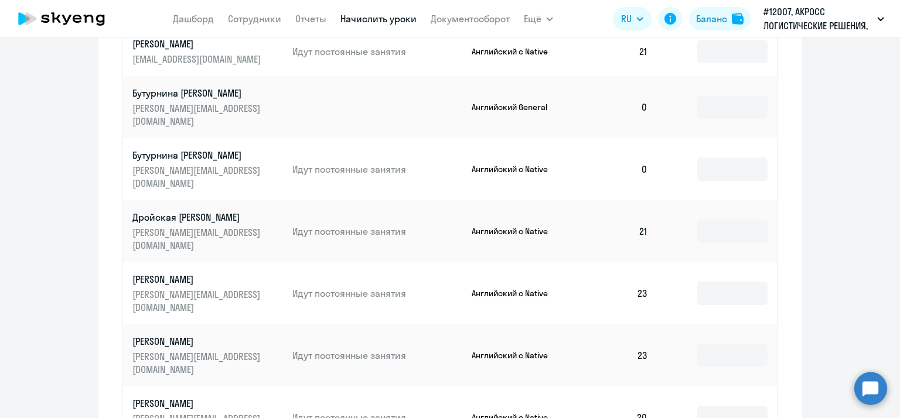
scroll to position [124, 0]
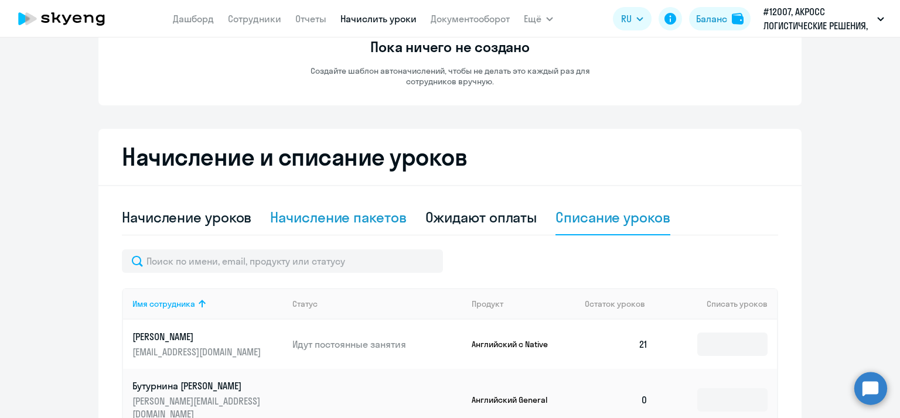
drag, startPoint x: 333, startPoint y: 214, endPoint x: 342, endPoint y: 201, distance: 15.9
click at [340, 204] on div "Начисление пакетов" at bounding box center [338, 217] width 136 height 35
select select "10"
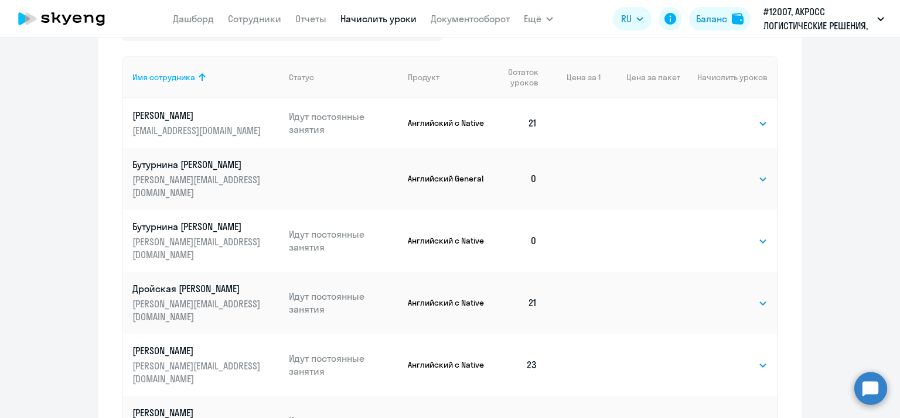
scroll to position [476, 0]
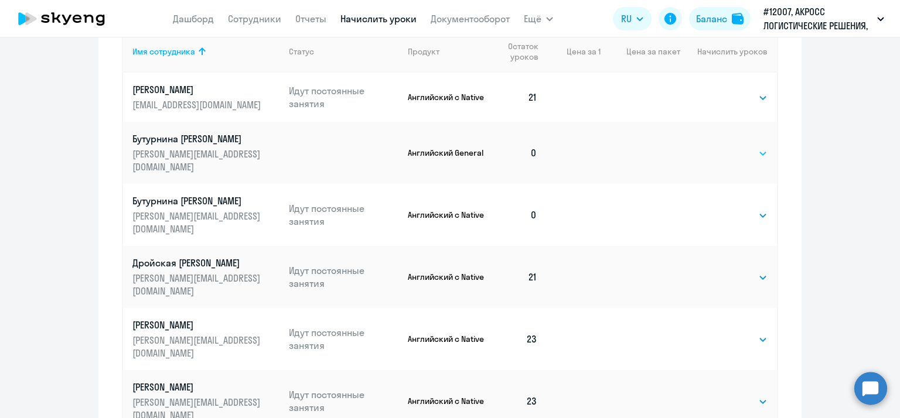
click at [761, 161] on select "Выбрать 4 8 16 32 64 96 128" at bounding box center [743, 153] width 48 height 14
click at [602, 164] on td at bounding box center [640, 153] width 80 height 62
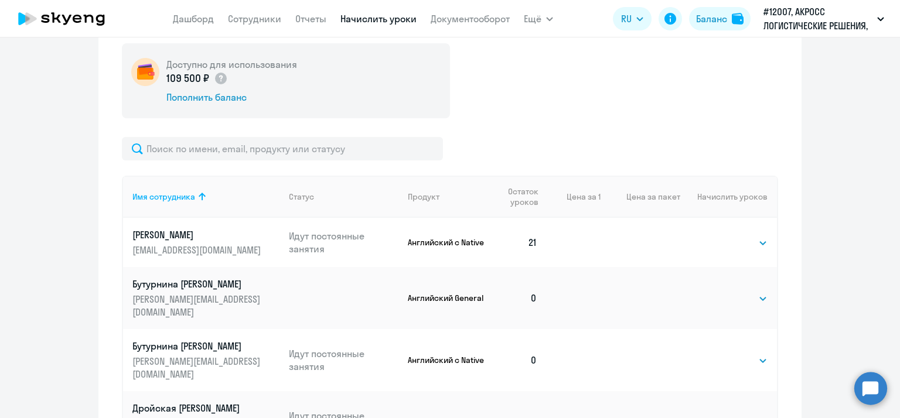
scroll to position [241, 0]
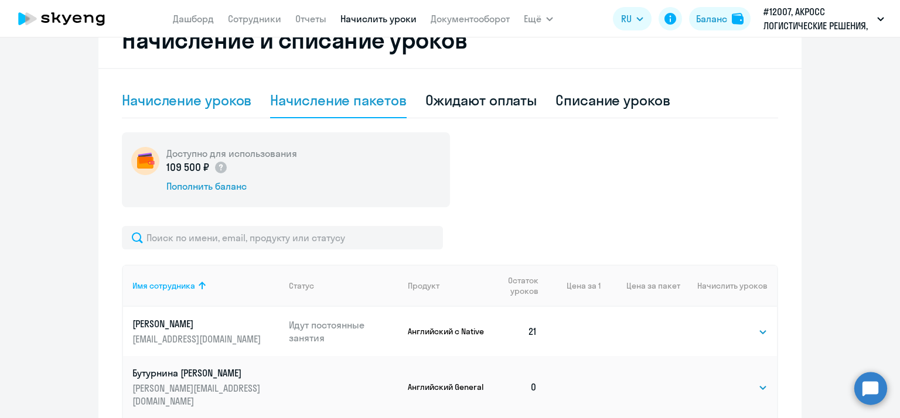
click at [211, 105] on div "Начисление уроков" at bounding box center [186, 100] width 129 height 19
select select "10"
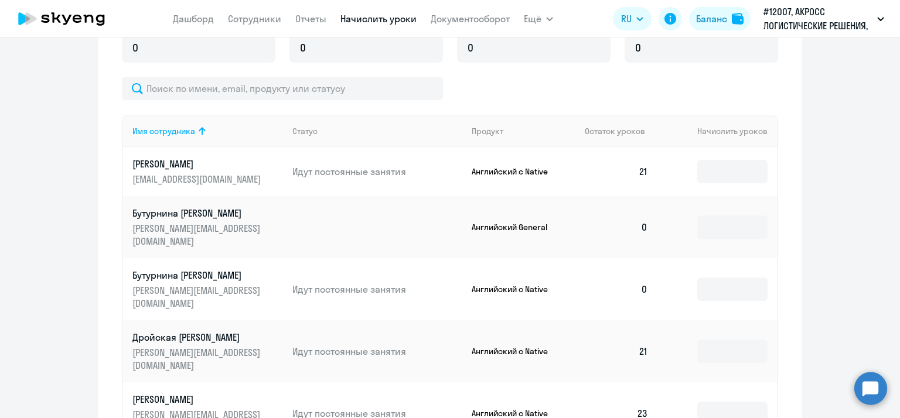
scroll to position [359, 0]
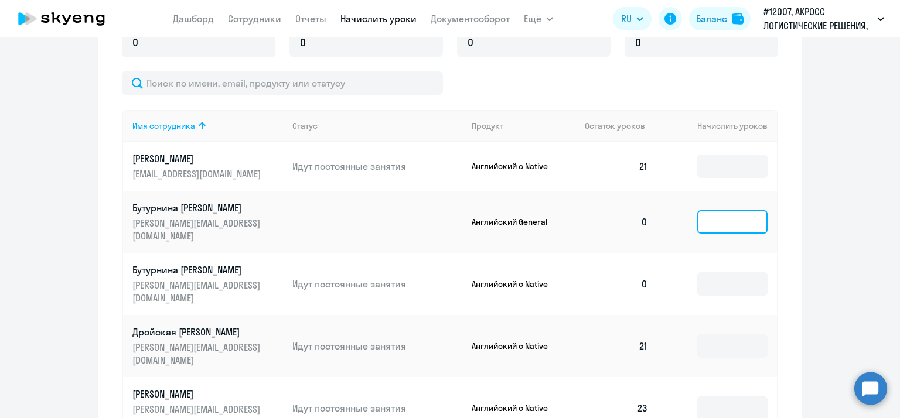
click at [729, 217] on td at bounding box center [717, 222] width 120 height 62
click at [825, 168] on ng-component "Автоначисления Новый шаблон Пока ничего не создано Создайте шаблон автоначислен…" at bounding box center [450, 187] width 900 height 981
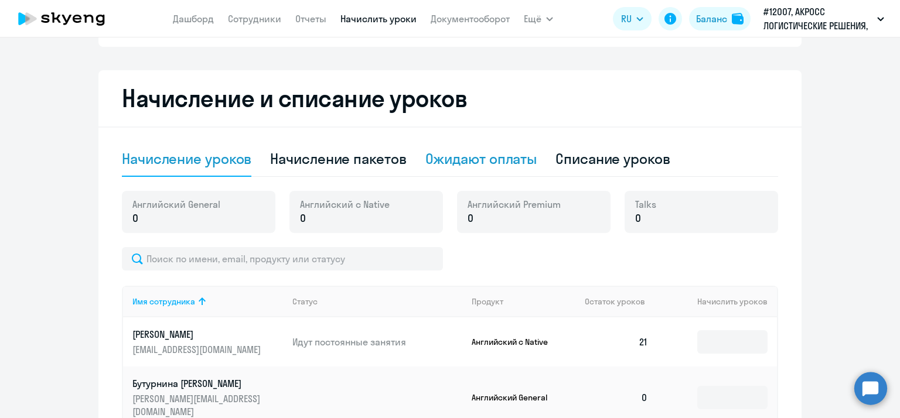
click at [494, 161] on div "Ожидают оплаты" at bounding box center [481, 158] width 112 height 19
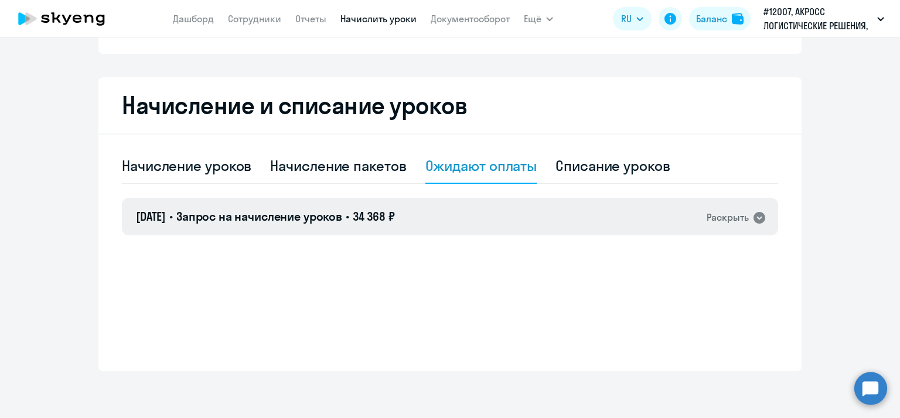
click at [389, 223] on span "34 368 ₽" at bounding box center [374, 216] width 42 height 15
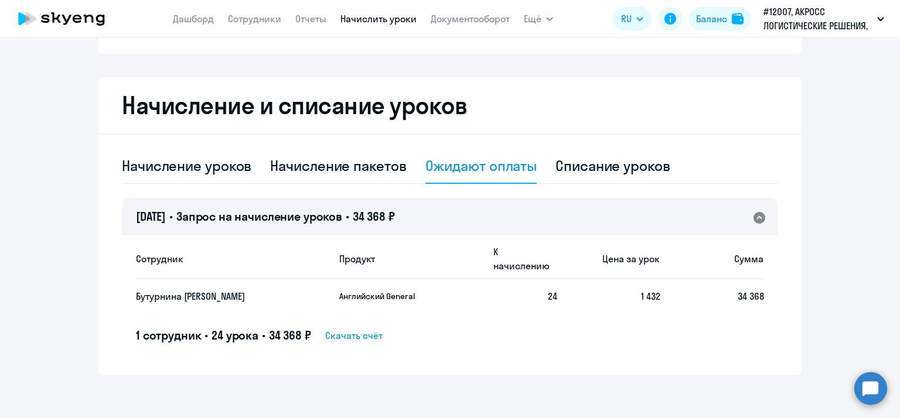
click at [366, 329] on span "Скачать счёт" at bounding box center [353, 336] width 57 height 14
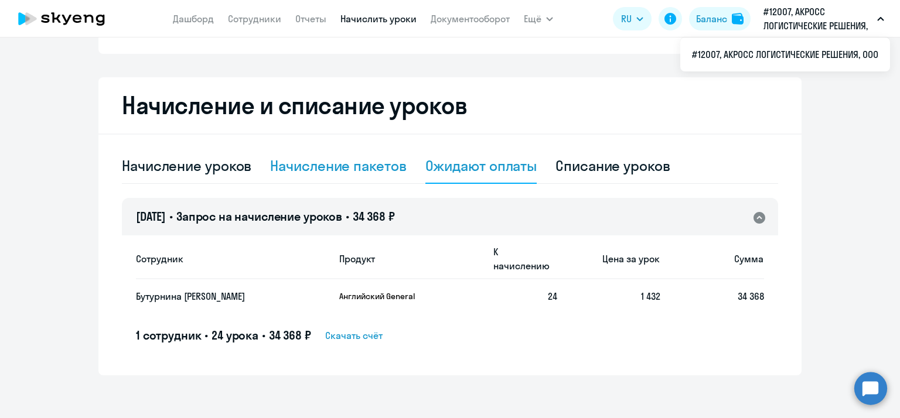
click at [335, 166] on div "Начисление пакетов" at bounding box center [338, 165] width 136 height 19
select select "10"
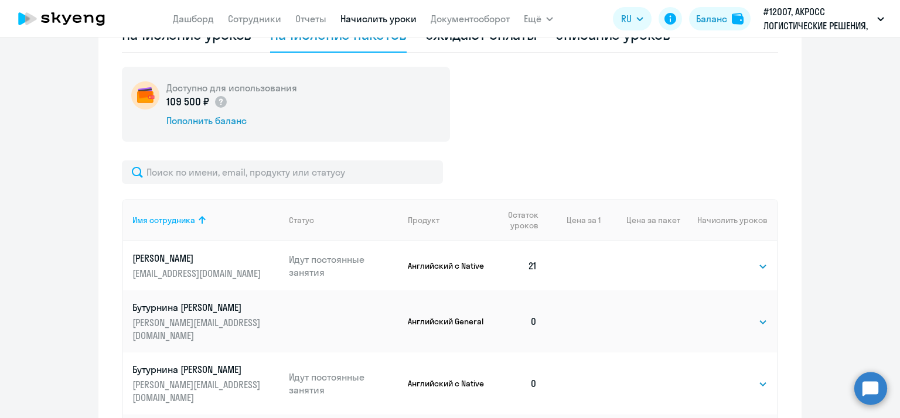
scroll to position [300, 0]
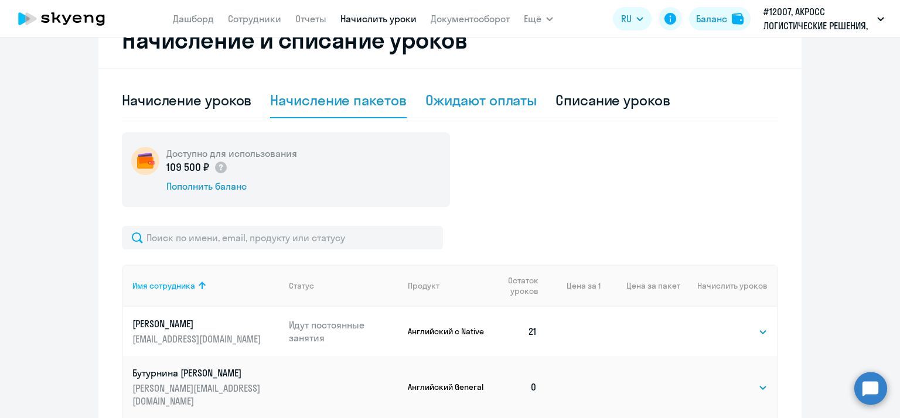
click at [456, 107] on div "Ожидают оплаты" at bounding box center [481, 100] width 112 height 19
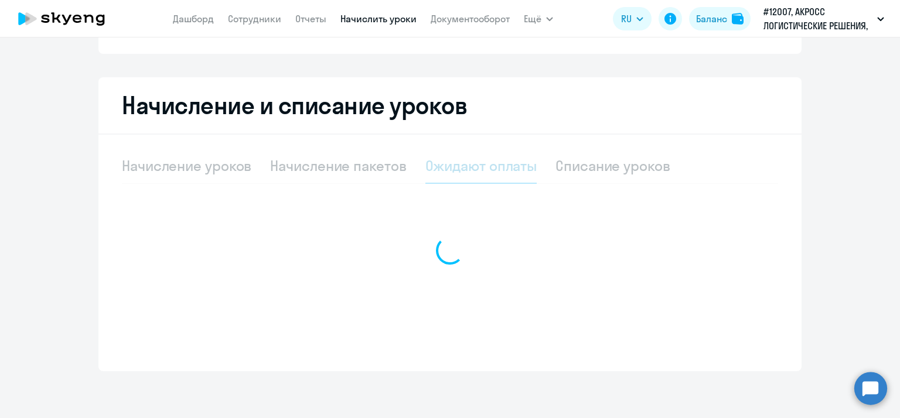
scroll to position [176, 0]
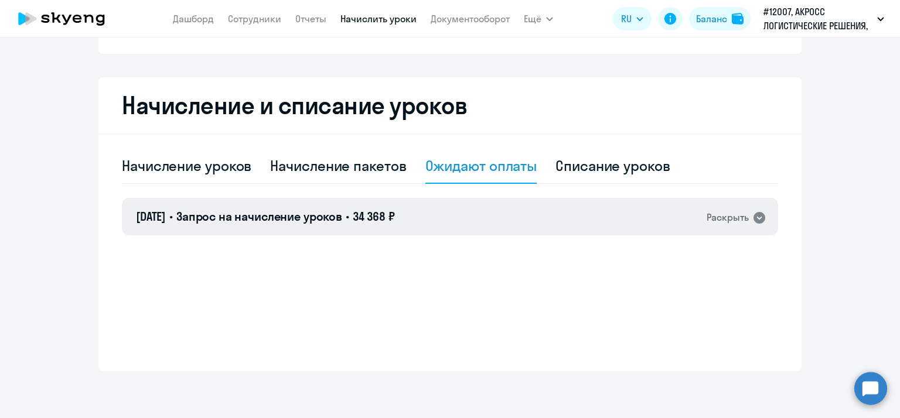
click at [751, 225] on div "[DATE] • Запрос на начисление уроков • 34 368 ₽ Раскрыть" at bounding box center [450, 216] width 656 height 37
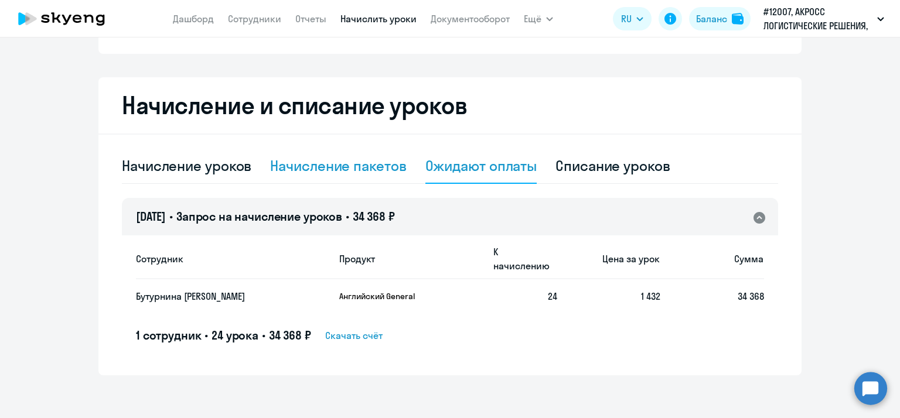
click at [318, 166] on div "Начисление пакетов" at bounding box center [338, 165] width 136 height 19
select select "10"
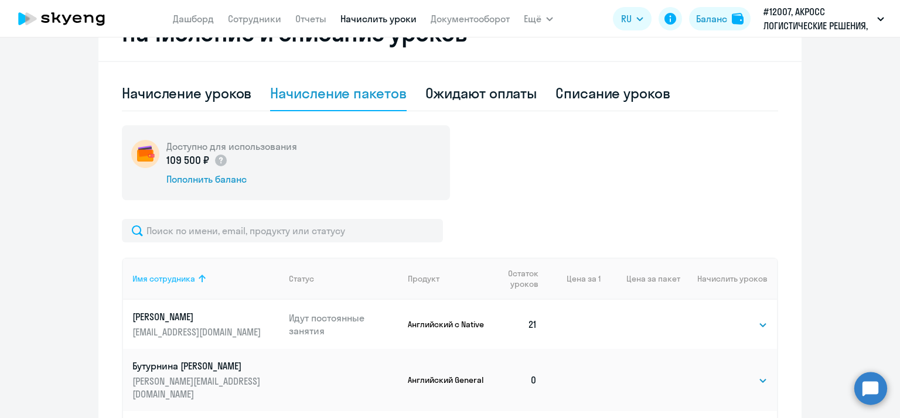
scroll to position [241, 0]
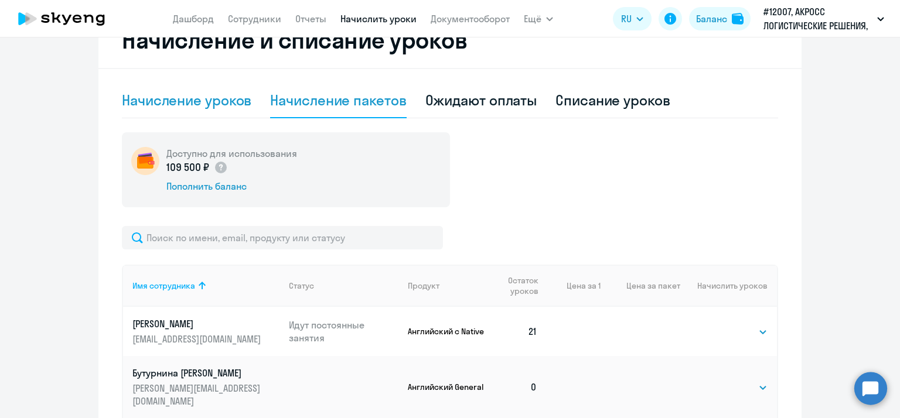
click at [179, 100] on div "Начисление уроков" at bounding box center [186, 100] width 129 height 19
select select "10"
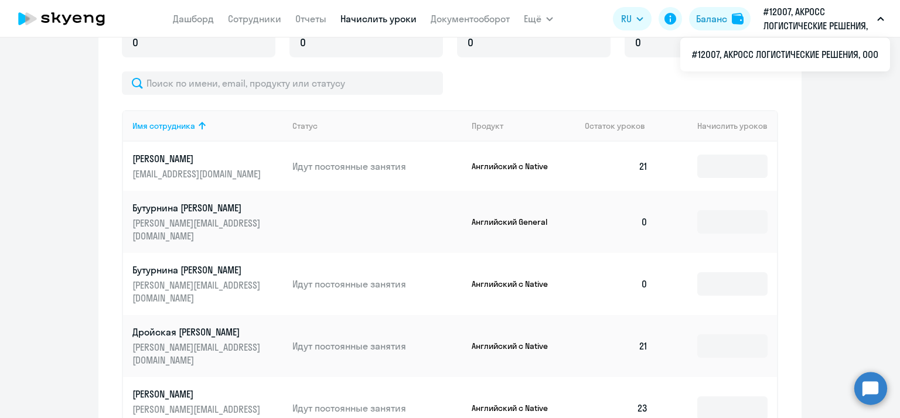
scroll to position [7, 0]
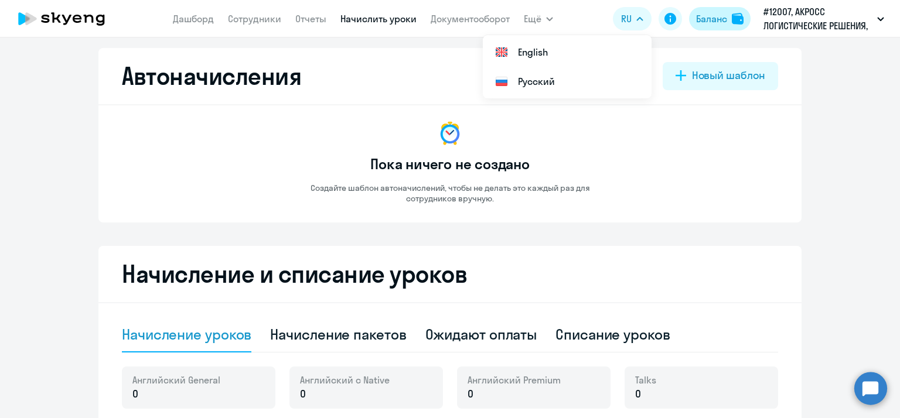
click at [725, 19] on div "Баланс" at bounding box center [711, 19] width 31 height 14
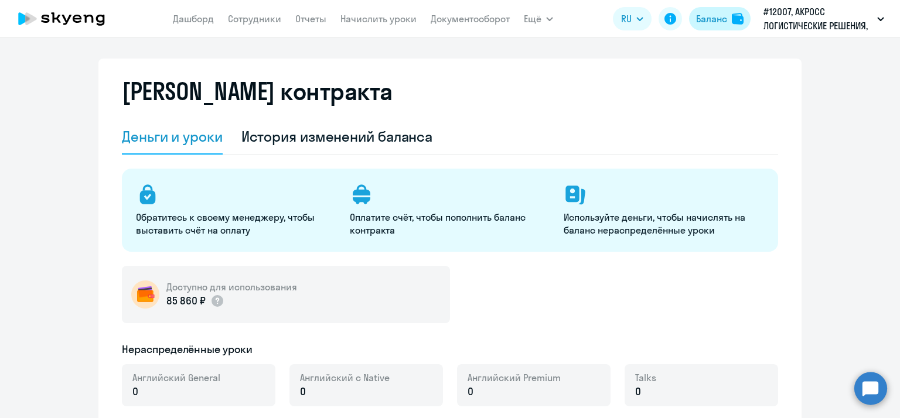
select select "english_adult_not_native_speaker"
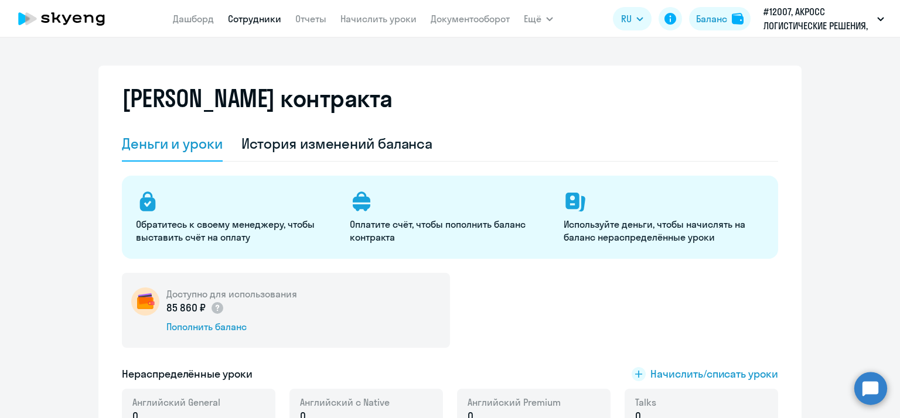
click at [255, 18] on link "Сотрудники" at bounding box center [254, 19] width 53 height 12
select select "30"
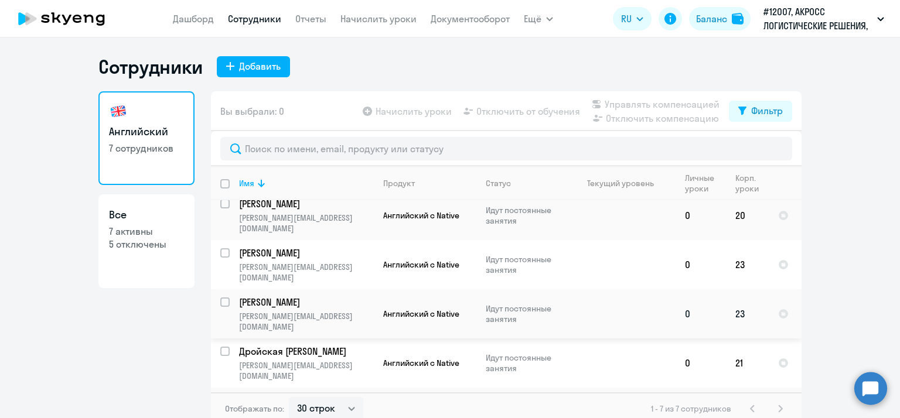
scroll to position [117, 0]
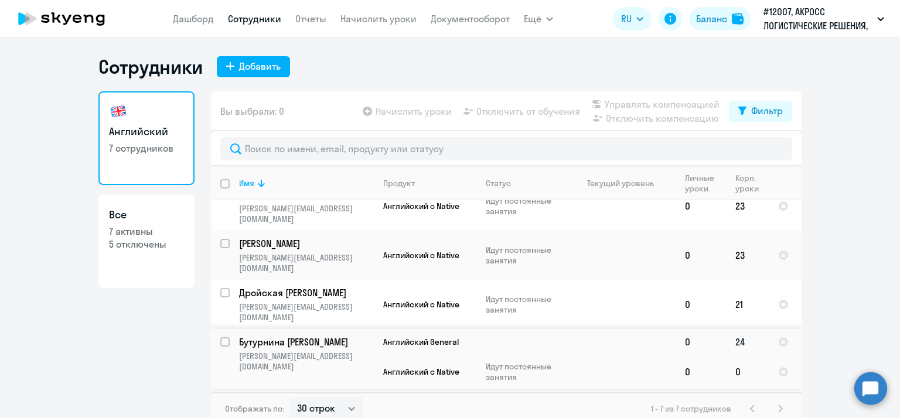
click at [288, 329] on td "Бутурнина Светлана [EMAIL_ADDRESS][DOMAIN_NAME]" at bounding box center [302, 359] width 144 height 60
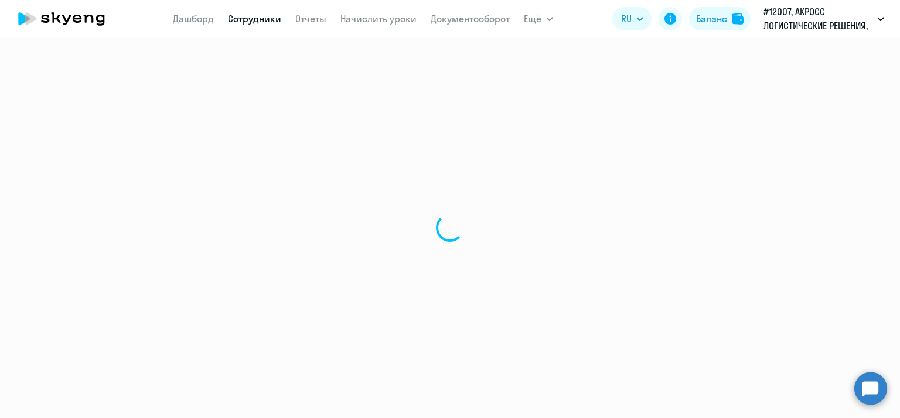
select select "english"
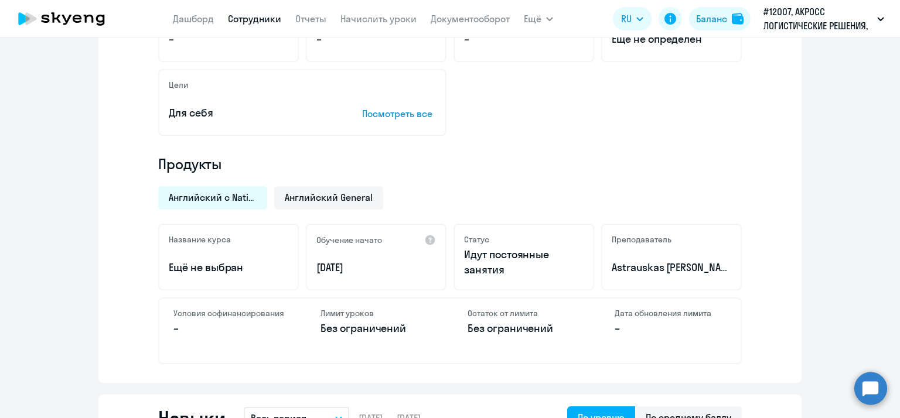
scroll to position [293, 0]
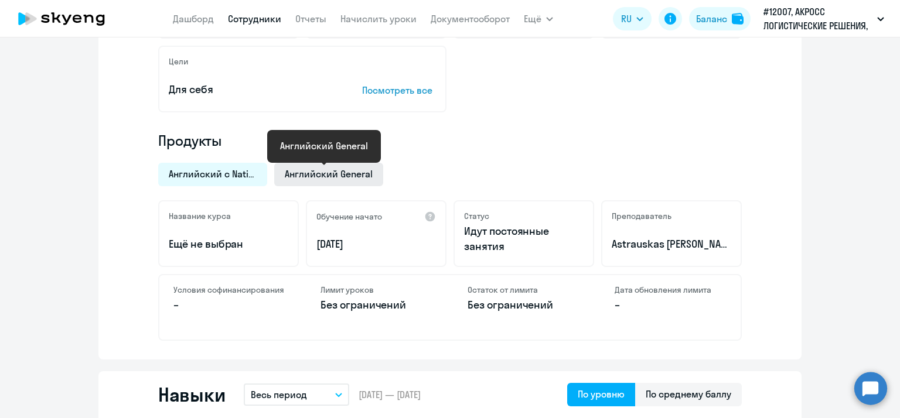
click at [335, 180] on div "Английский General" at bounding box center [328, 174] width 109 height 23
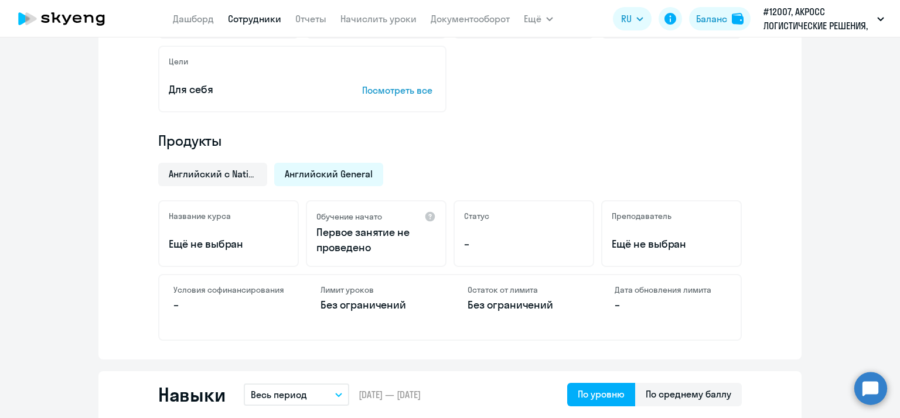
click at [332, 171] on span "Английский General" at bounding box center [329, 174] width 88 height 13
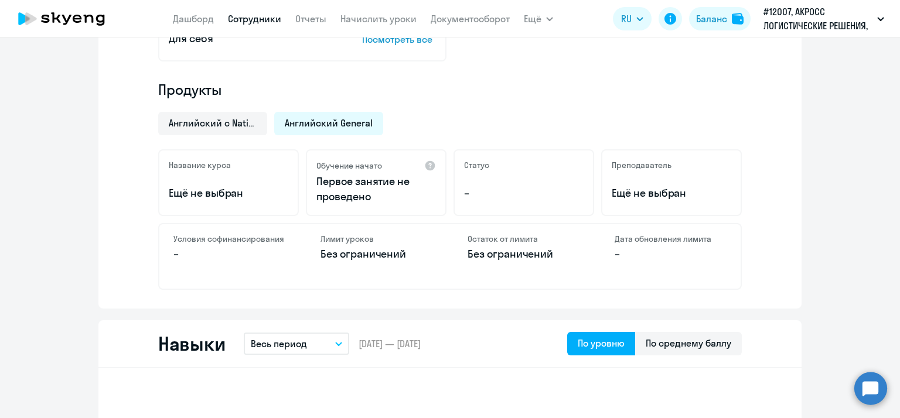
scroll to position [351, 0]
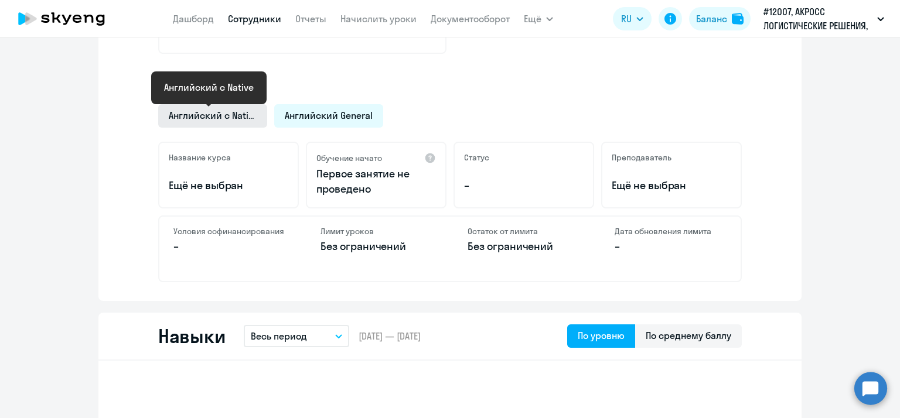
click at [251, 118] on span "Английский с Native" at bounding box center [213, 115] width 88 height 13
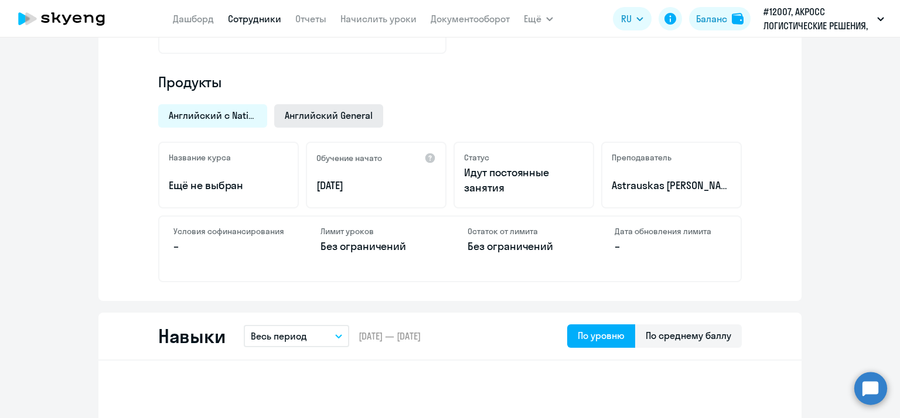
click at [319, 113] on span "Английский General" at bounding box center [329, 115] width 88 height 13
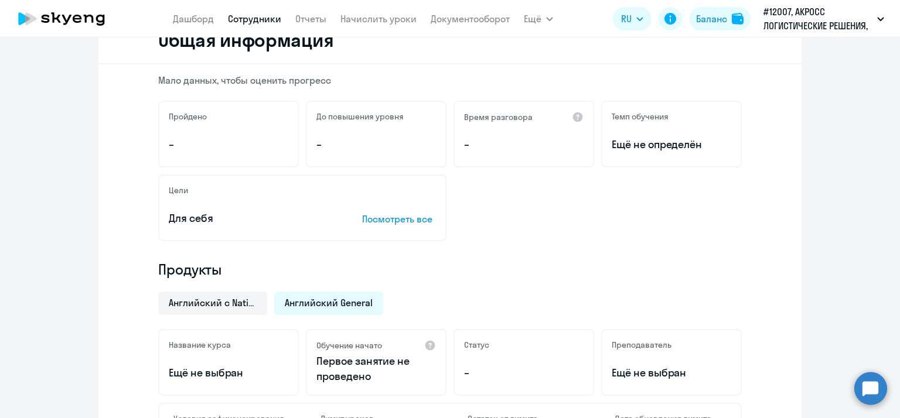
scroll to position [0, 0]
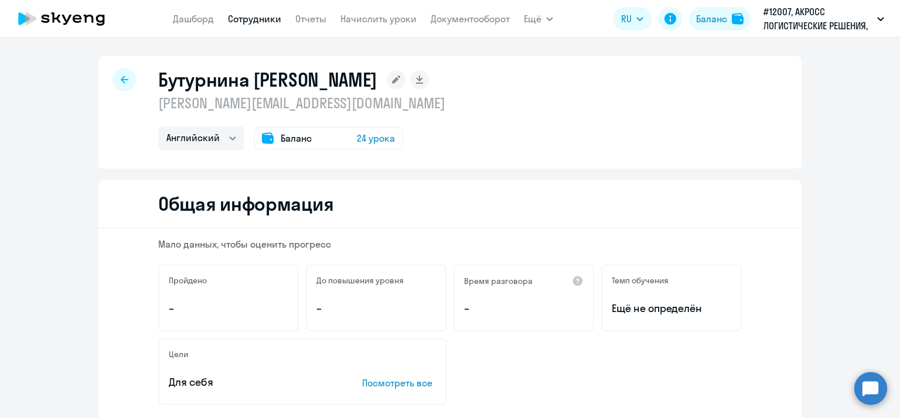
click at [122, 76] on icon at bounding box center [125, 80] width 8 height 8
select select "30"
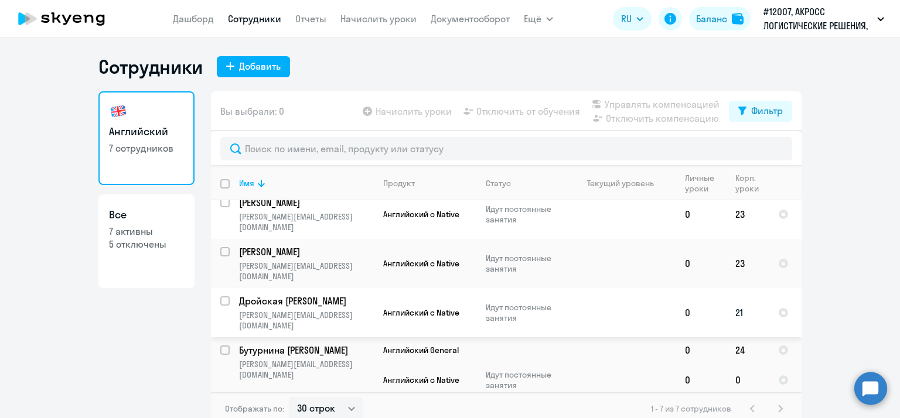
scroll to position [117, 0]
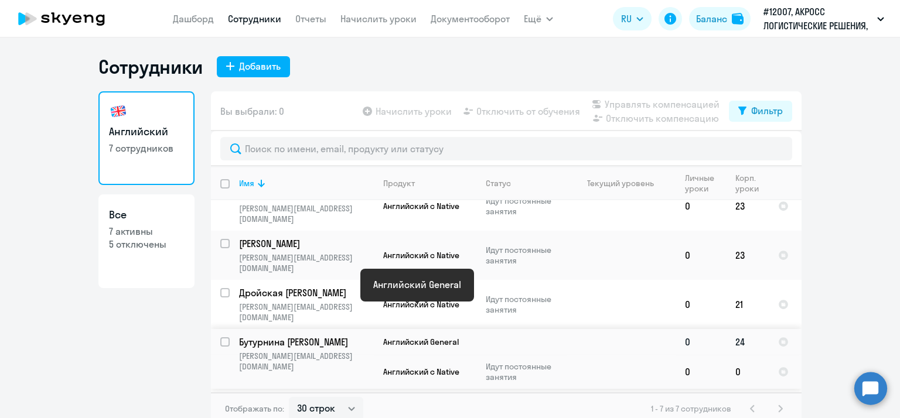
click at [423, 337] on span "Английский General" at bounding box center [421, 342] width 76 height 11
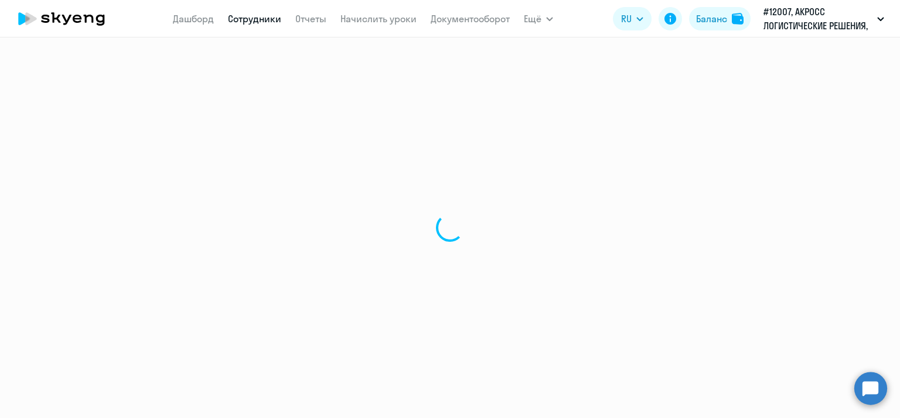
select select "english"
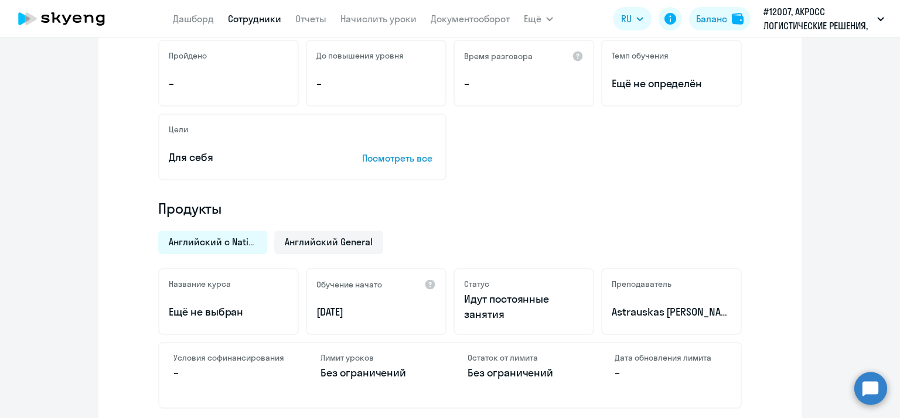
scroll to position [234, 0]
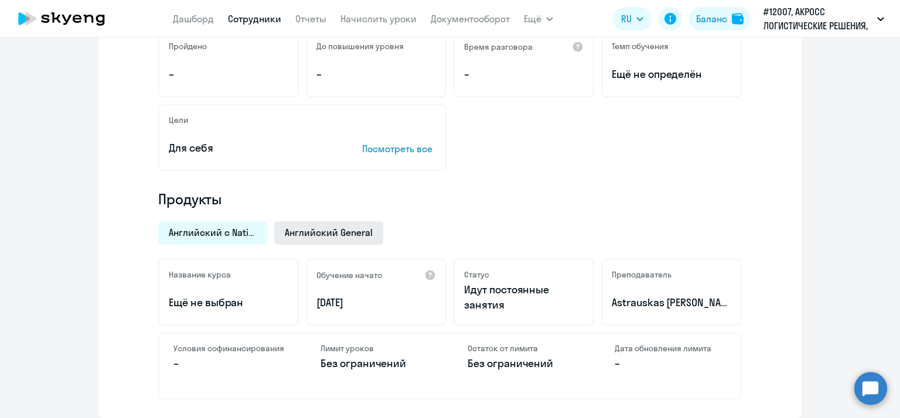
click at [321, 236] on span "Английский General" at bounding box center [329, 232] width 88 height 13
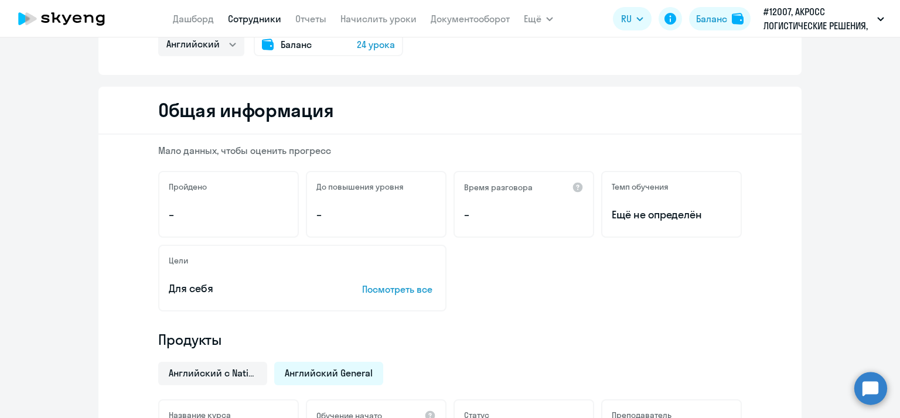
scroll to position [0, 0]
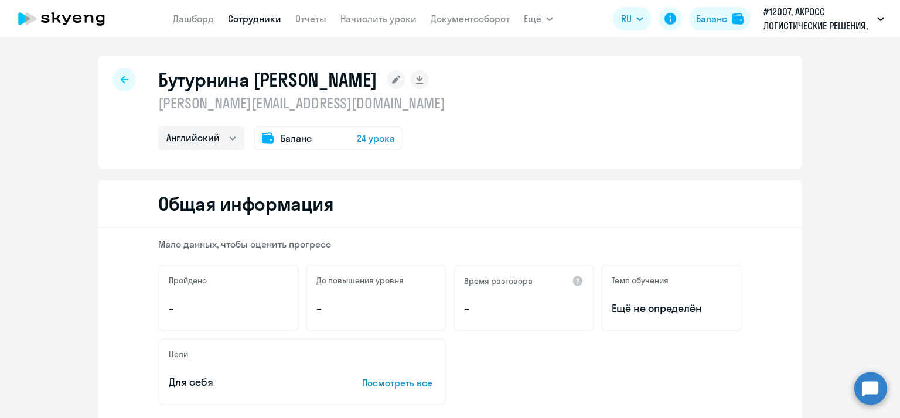
click at [121, 81] on icon at bounding box center [125, 80] width 8 height 8
select select "30"
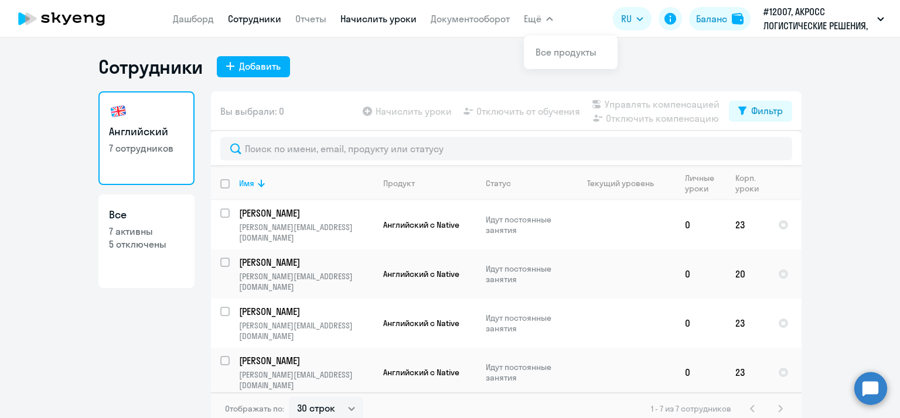
click at [374, 22] on link "Начислить уроки" at bounding box center [378, 19] width 76 height 12
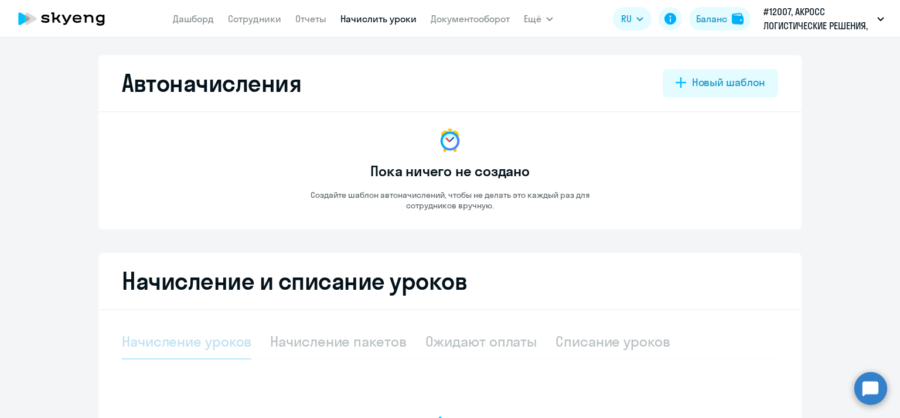
select select "10"
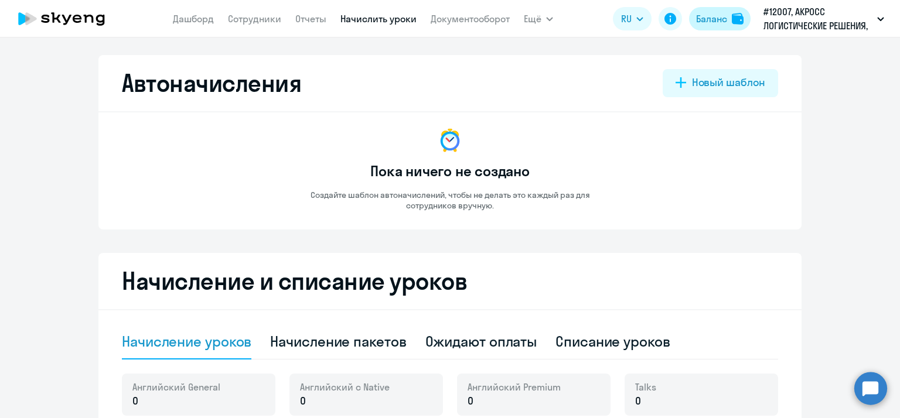
click at [711, 14] on div "Баланс" at bounding box center [711, 19] width 31 height 14
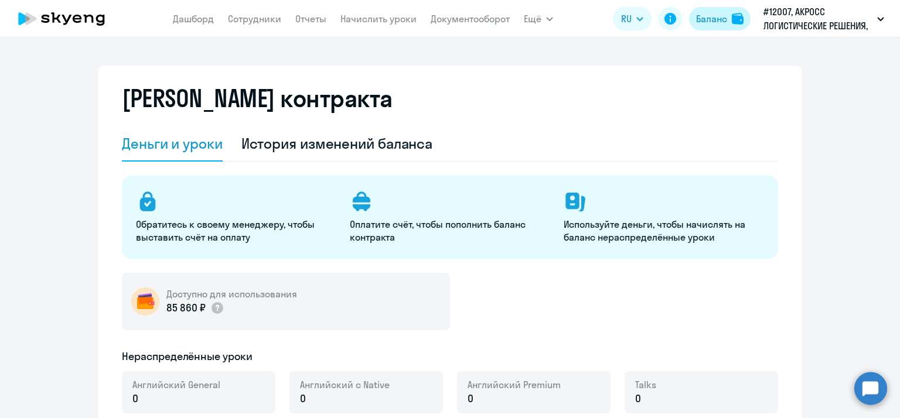
select select "english_adult_not_native_speaker"
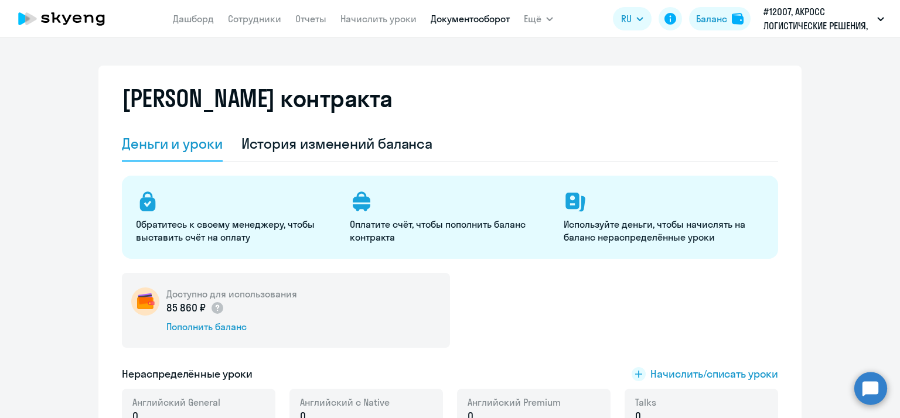
click at [438, 13] on link "Документооборот" at bounding box center [470, 19] width 79 height 12
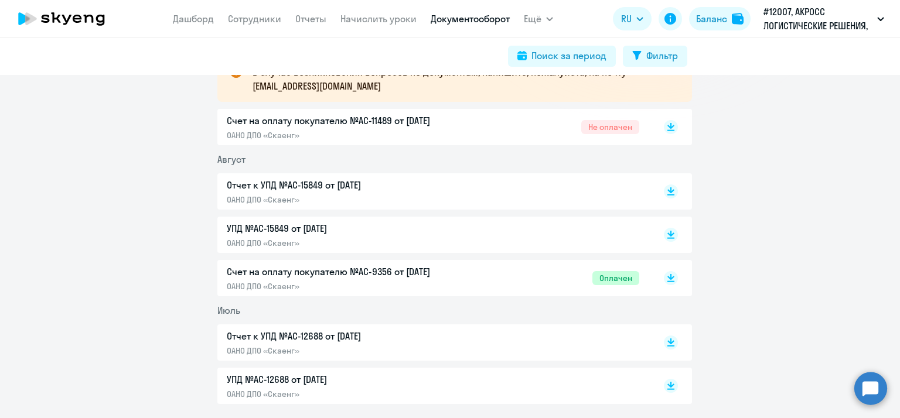
scroll to position [117, 0]
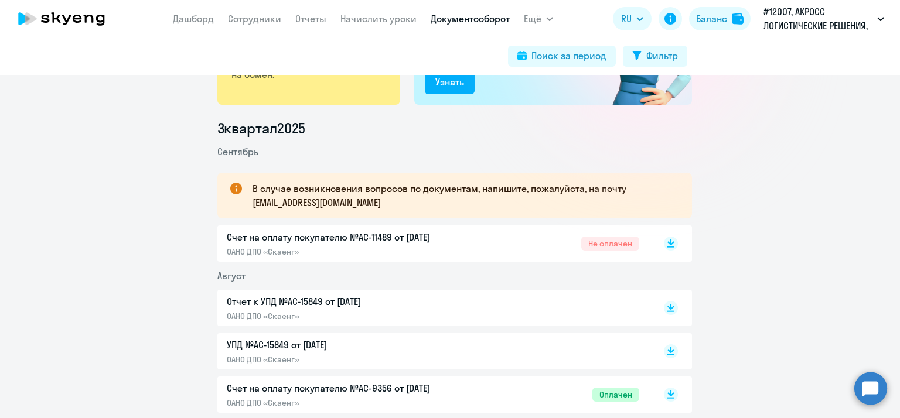
click at [443, 243] on p "Счет на оплату покупателю №AC-11489 от [DATE]" at bounding box center [350, 237] width 246 height 14
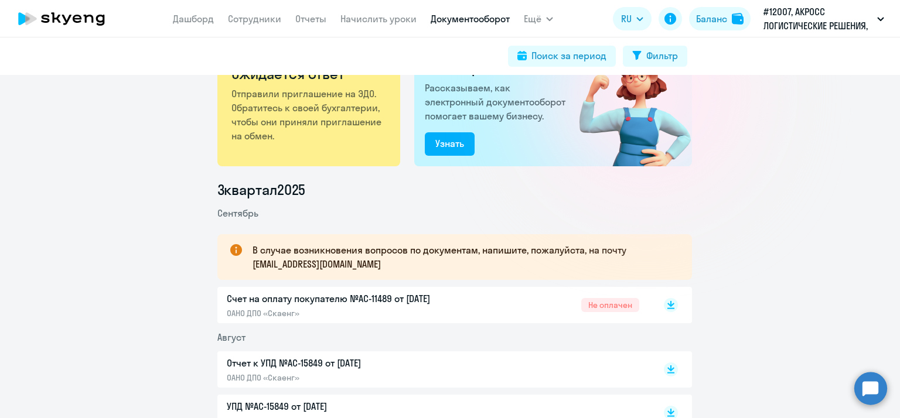
scroll to position [0, 0]
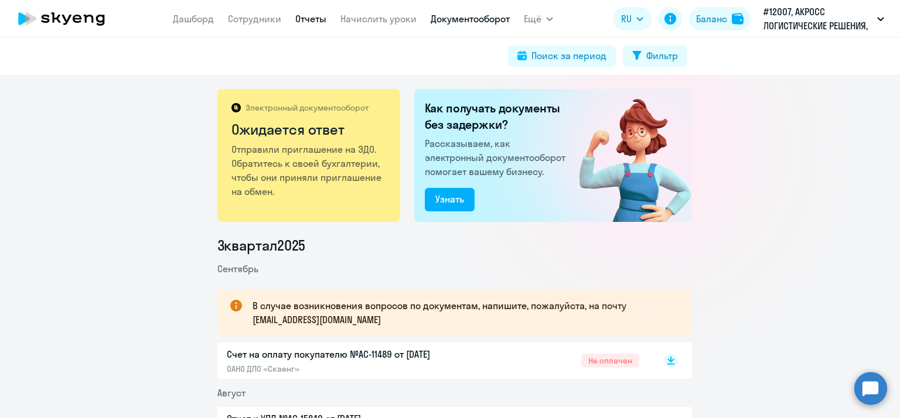
click at [305, 17] on link "Отчеты" at bounding box center [310, 19] width 31 height 12
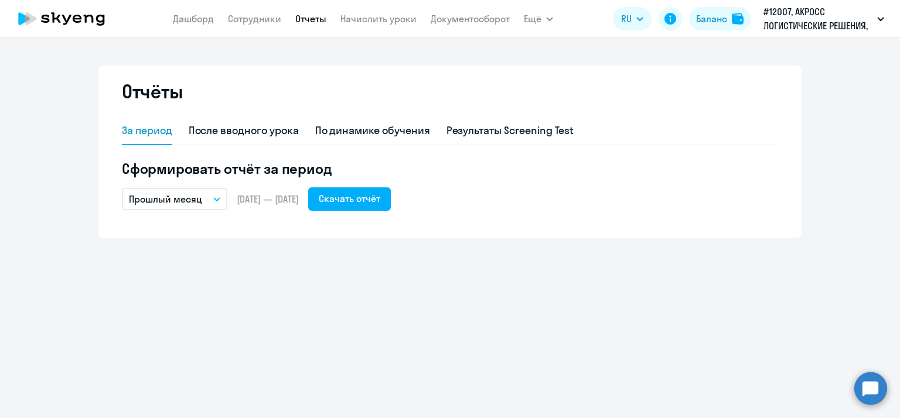
click at [274, 11] on nav "[PERSON_NAME] Отчеты Начислить уроки Документооборот" at bounding box center [341, 18] width 337 height 23
click at [269, 22] on link "Сотрудники" at bounding box center [254, 19] width 53 height 12
select select "30"
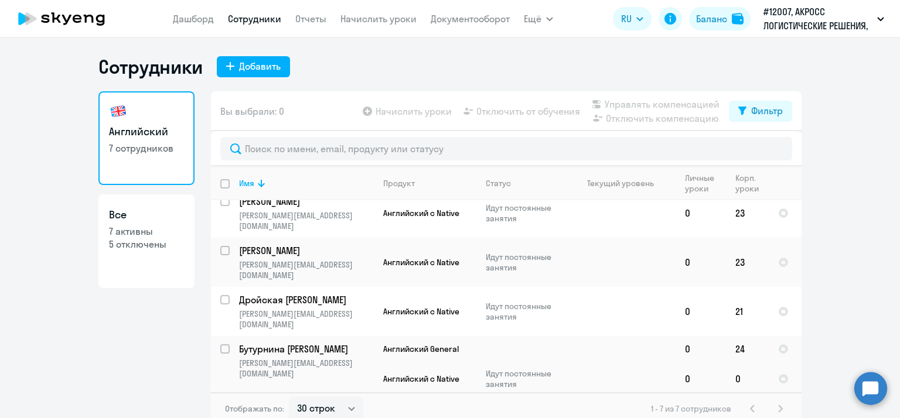
scroll to position [117, 0]
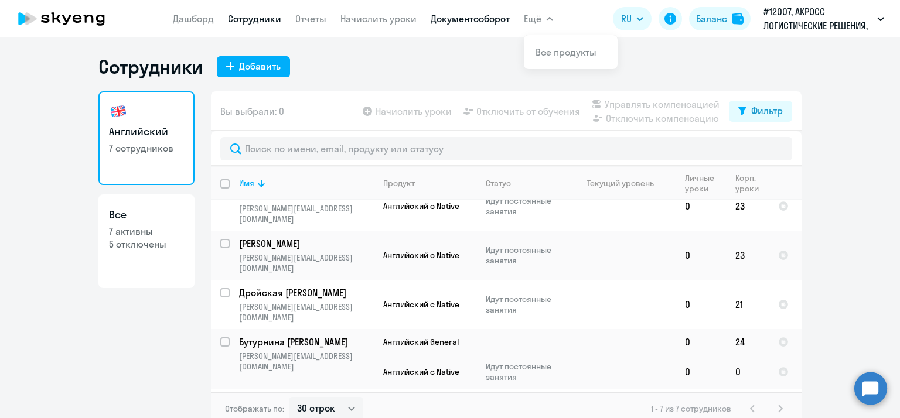
click at [477, 21] on link "Документооборот" at bounding box center [470, 19] width 79 height 12
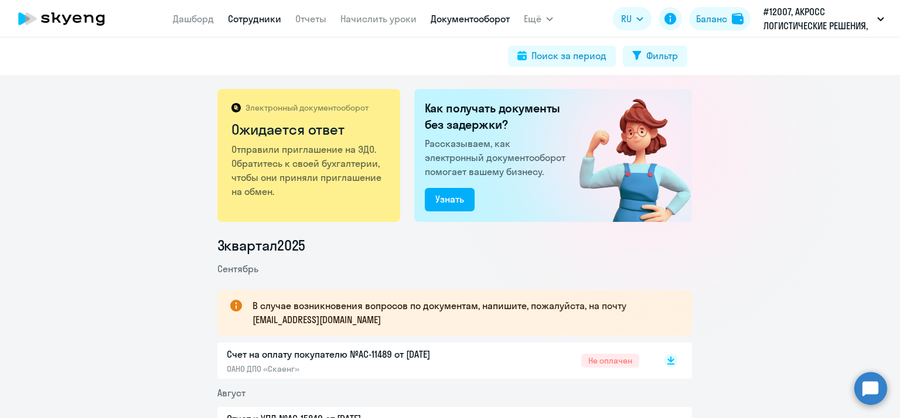
click at [267, 22] on link "Сотрудники" at bounding box center [254, 19] width 53 height 12
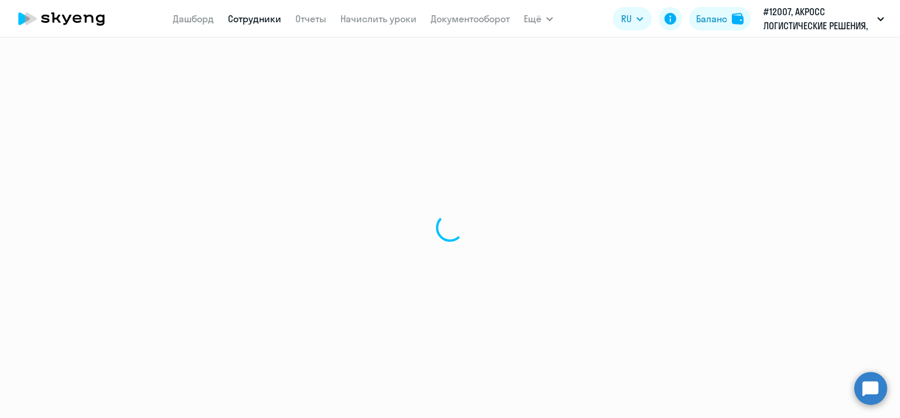
select select "30"
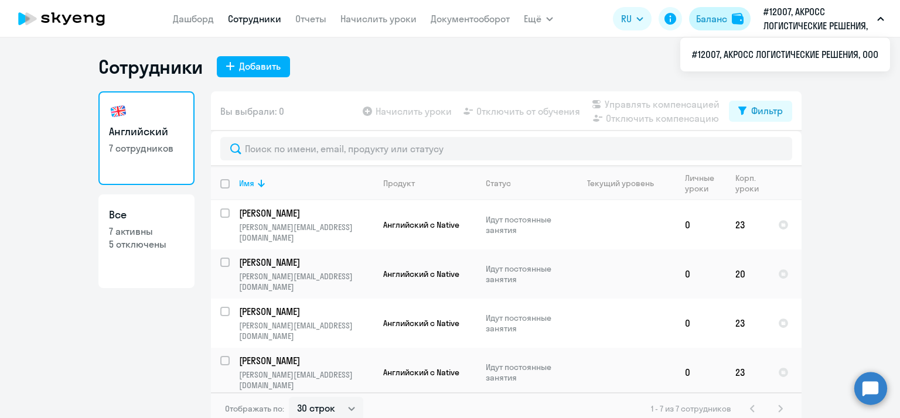
click at [705, 20] on div "Баланс" at bounding box center [711, 19] width 31 height 14
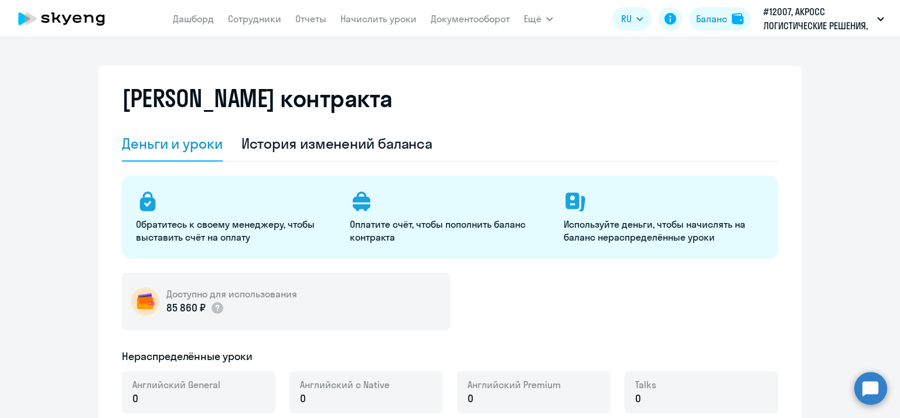
select select "english_adult_not_native_speaker"
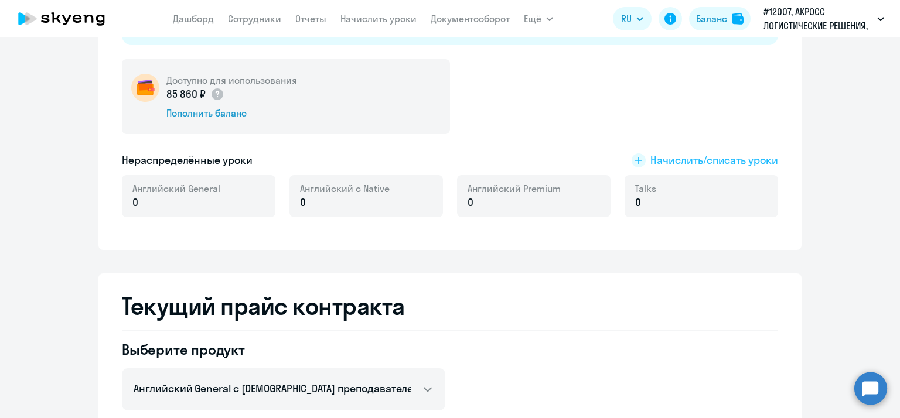
scroll to position [234, 0]
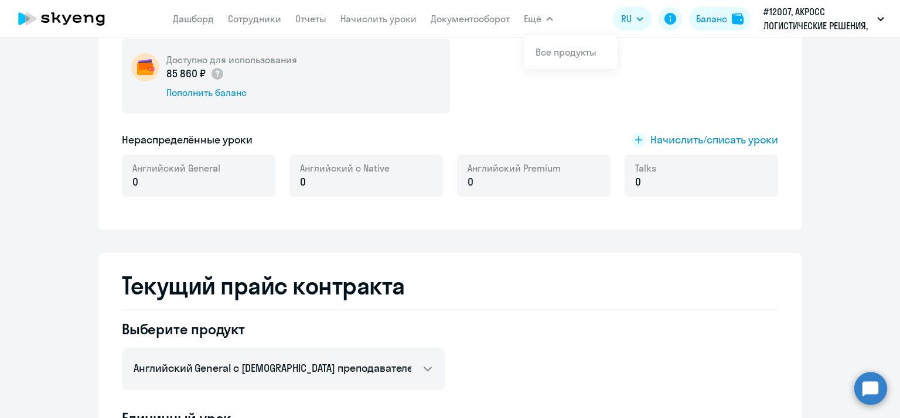
click at [541, 13] on button "Ещё" at bounding box center [538, 18] width 29 height 23
click at [541, 18] on button "Ещё" at bounding box center [538, 18] width 29 height 23
click at [496, 94] on div "Доступно для использования 85 860 ₽ Пополнить баланс" at bounding box center [450, 76] width 656 height 75
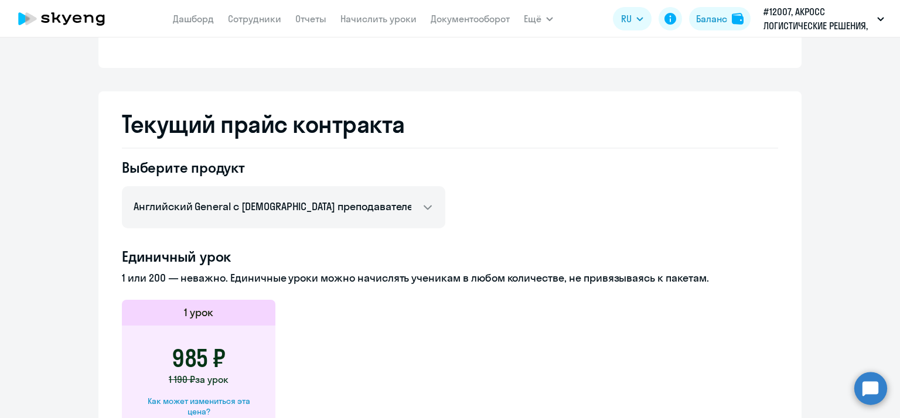
scroll to position [527, 0]
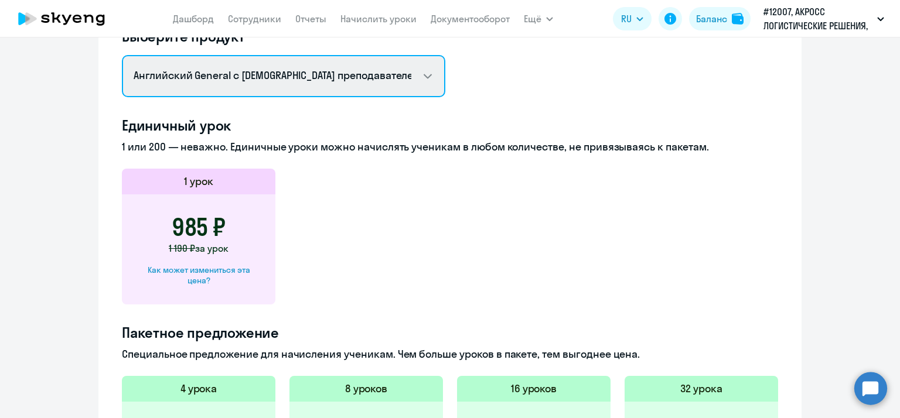
click at [429, 74] on select "Английский General с русскоговорящим преподавателем Английский General с [DEMOG…" at bounding box center [283, 76] width 323 height 42
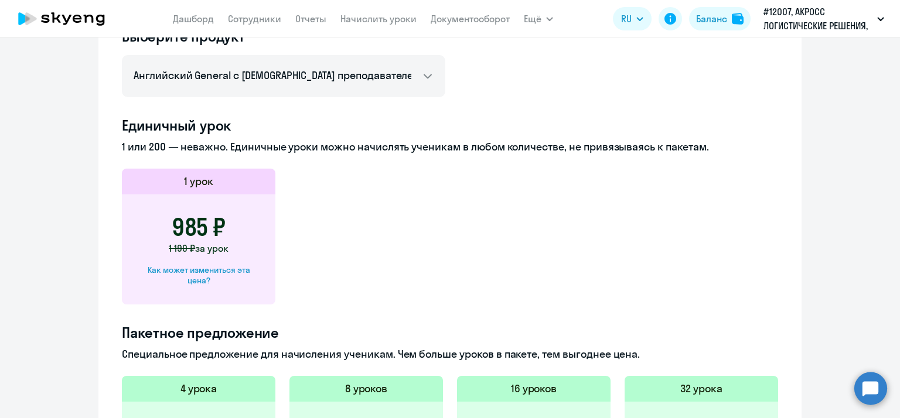
click at [598, 76] on div "Выберите продукт Английский General с русскоговорящим преподавателем Английский…" at bounding box center [450, 351] width 656 height 649
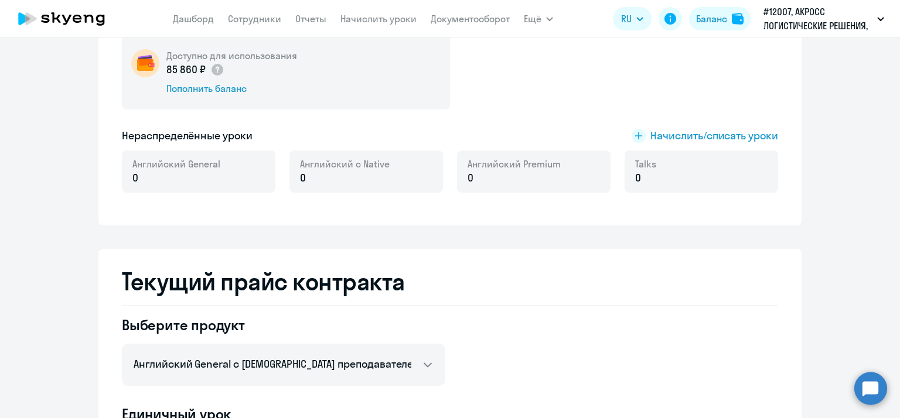
scroll to position [0, 0]
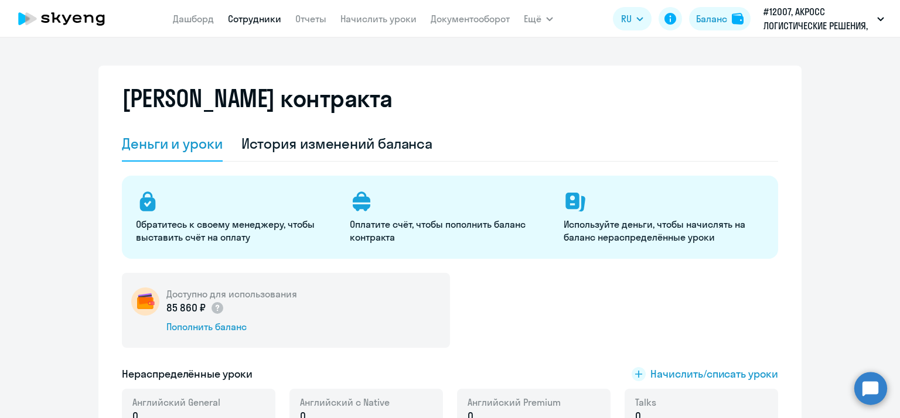
click at [254, 21] on link "Сотрудники" at bounding box center [254, 19] width 53 height 12
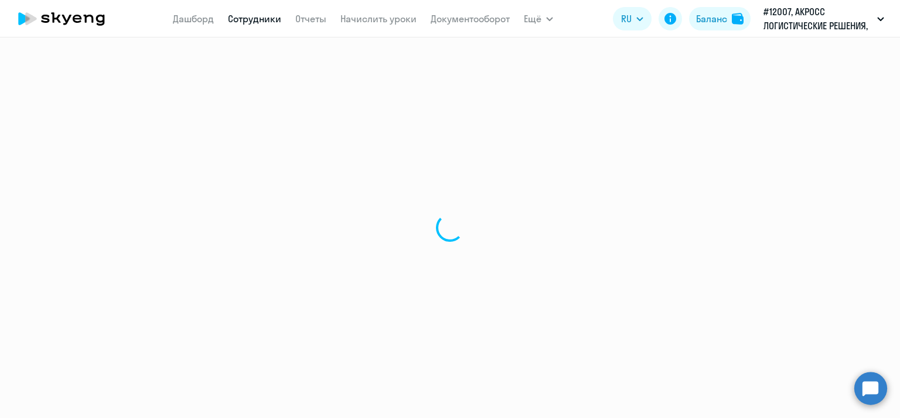
select select "30"
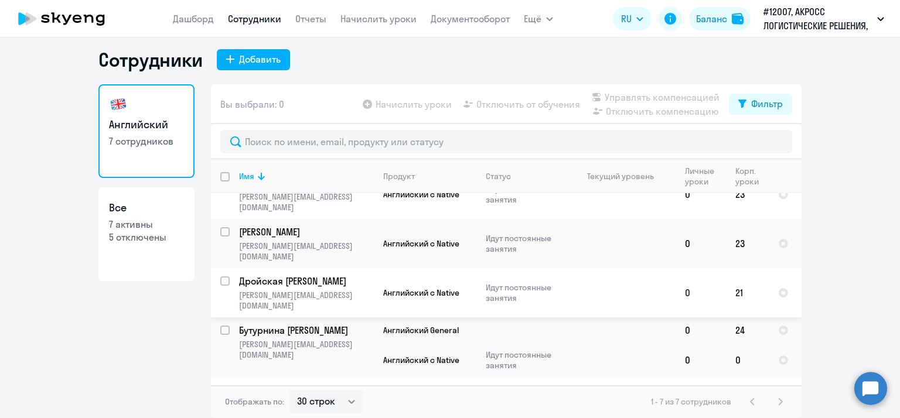
scroll to position [123, 0]
click at [251, 21] on link "Сотрудники" at bounding box center [254, 19] width 53 height 12
click at [310, 323] on p "Бутурнина [PERSON_NAME]" at bounding box center [305, 329] width 132 height 13
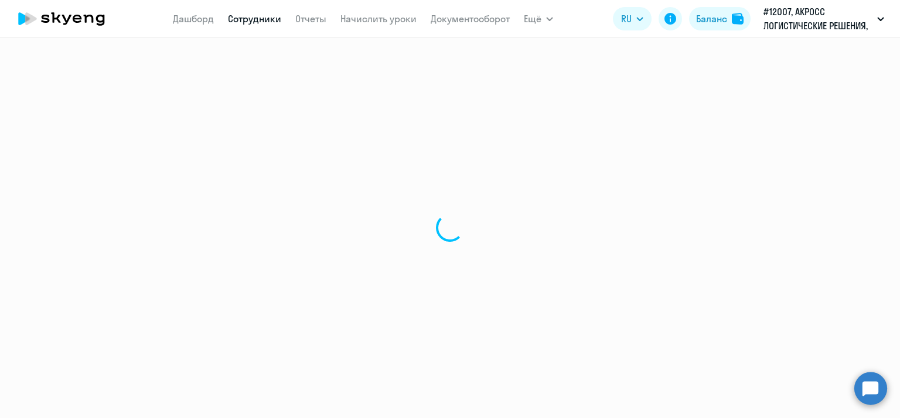
select select "english"
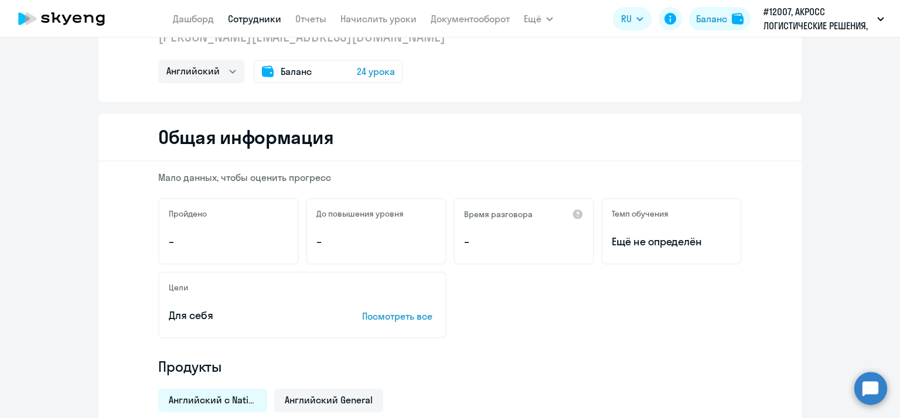
scroll to position [176, 0]
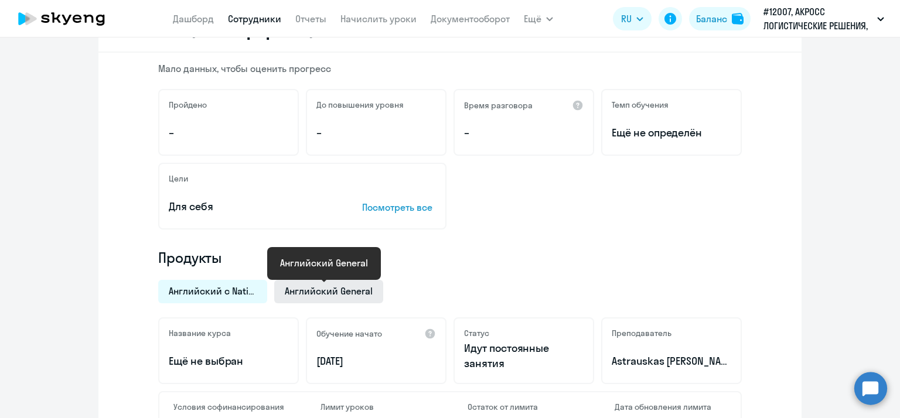
click at [344, 288] on span "Английский General" at bounding box center [329, 291] width 88 height 13
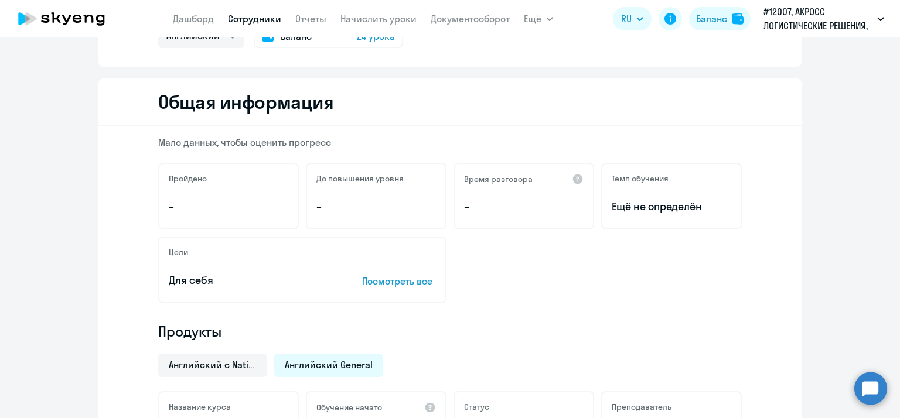
scroll to position [0, 0]
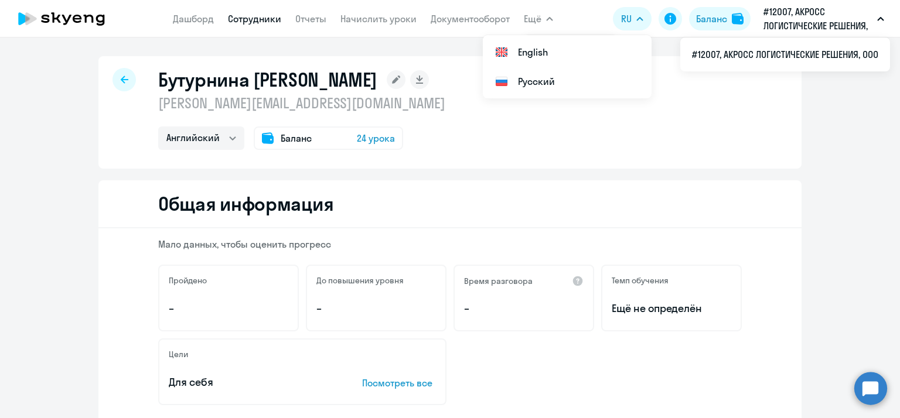
click at [122, 79] on icon at bounding box center [125, 80] width 8 height 8
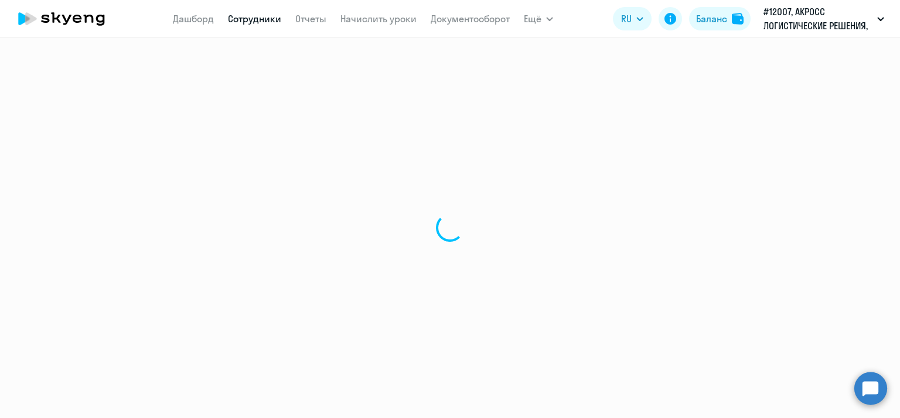
select select "30"
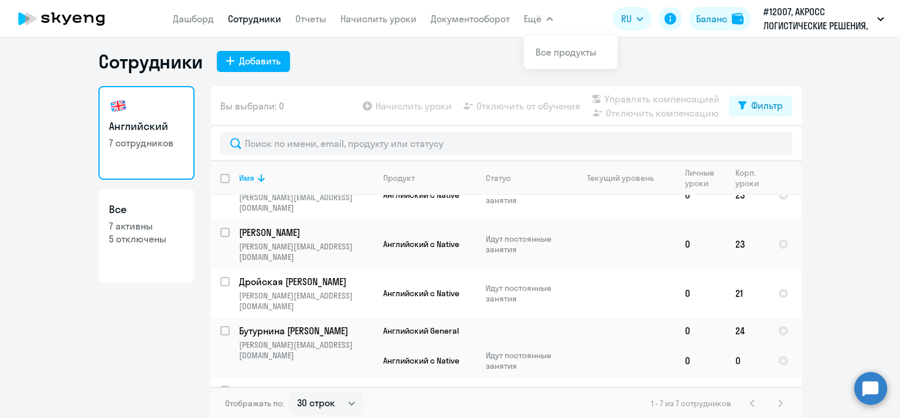
scroll to position [7, 0]
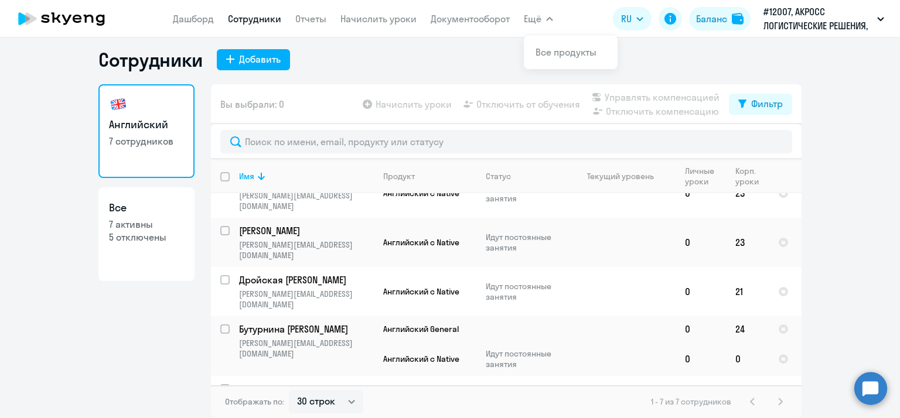
click at [142, 312] on div "Английский 7 сотрудников Все 7 активны 5 отключены" at bounding box center [146, 247] width 96 height 327
click at [298, 274] on p "Дройская [PERSON_NAME]" at bounding box center [305, 280] width 132 height 13
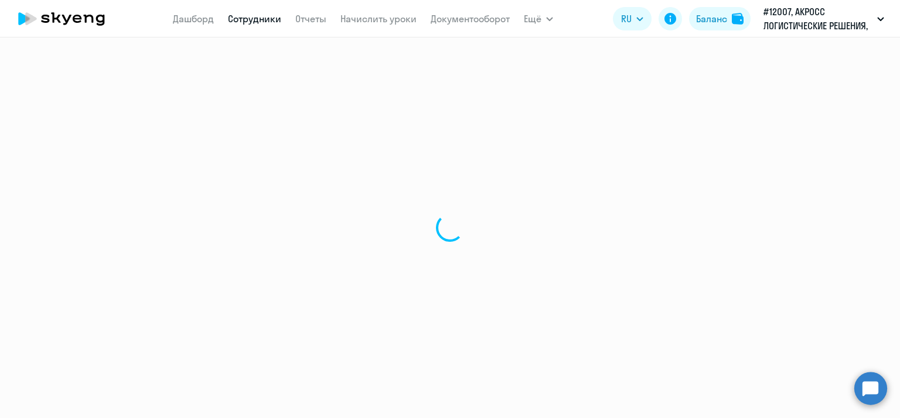
select select "english"
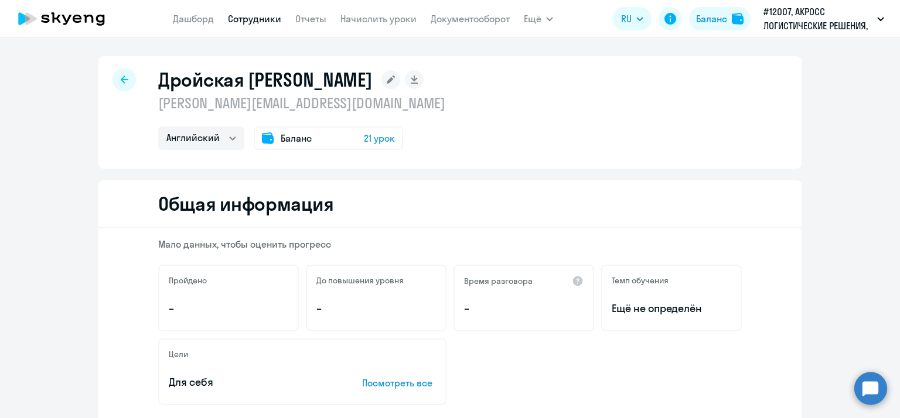
click at [124, 83] on div at bounding box center [123, 79] width 23 height 23
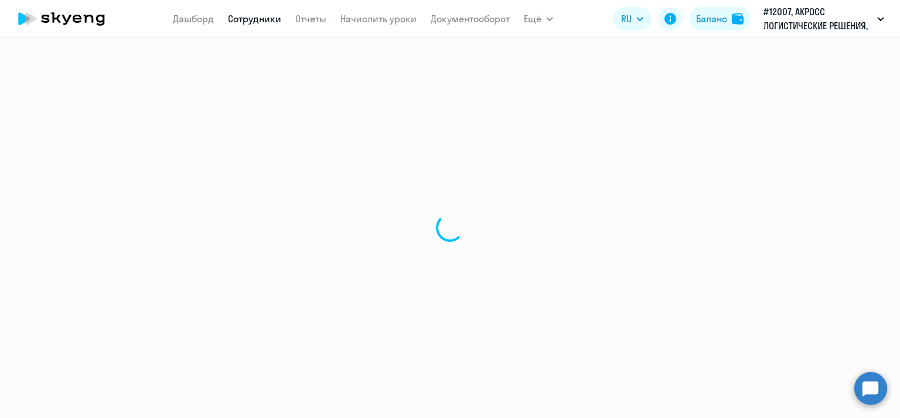
select select "30"
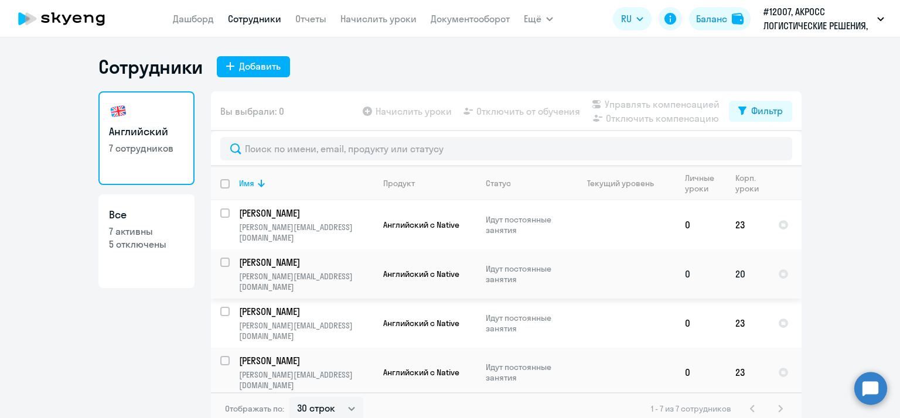
click at [302, 256] on p "[PERSON_NAME]" at bounding box center [305, 262] width 132 height 13
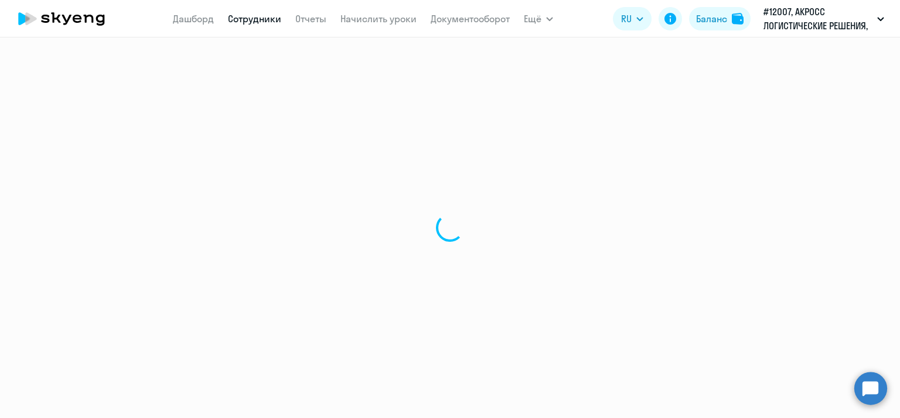
select select "english"
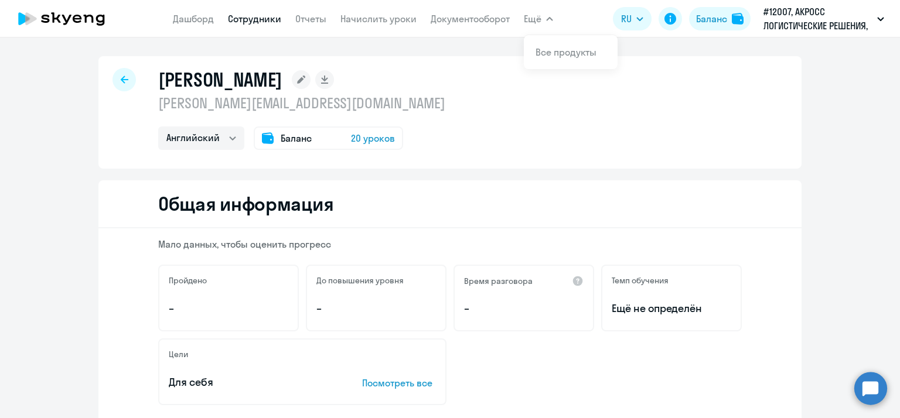
click at [548, 21] on button "Ещё" at bounding box center [538, 18] width 29 height 23
click at [551, 50] on link "Все продукты" at bounding box center [565, 52] width 61 height 12
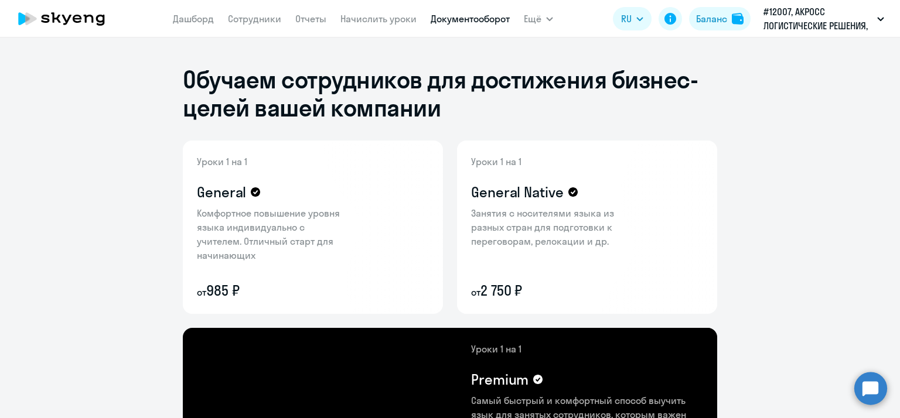
click at [464, 16] on link "Документооборот" at bounding box center [470, 19] width 79 height 12
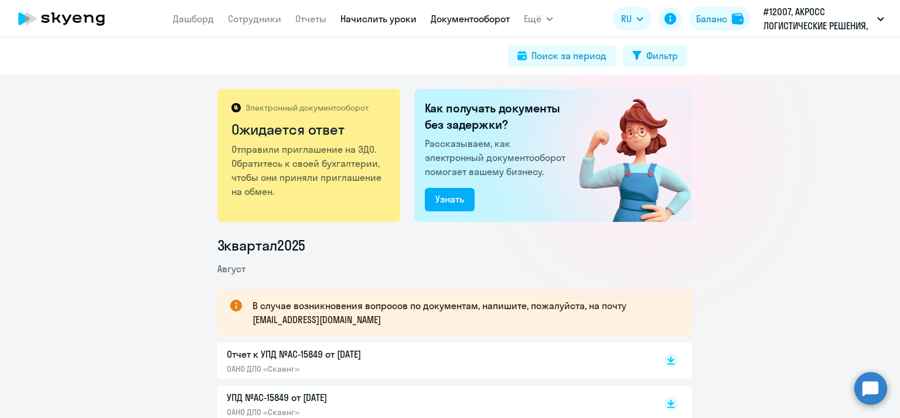
click at [381, 23] on link "Начислить уроки" at bounding box center [378, 19] width 76 height 12
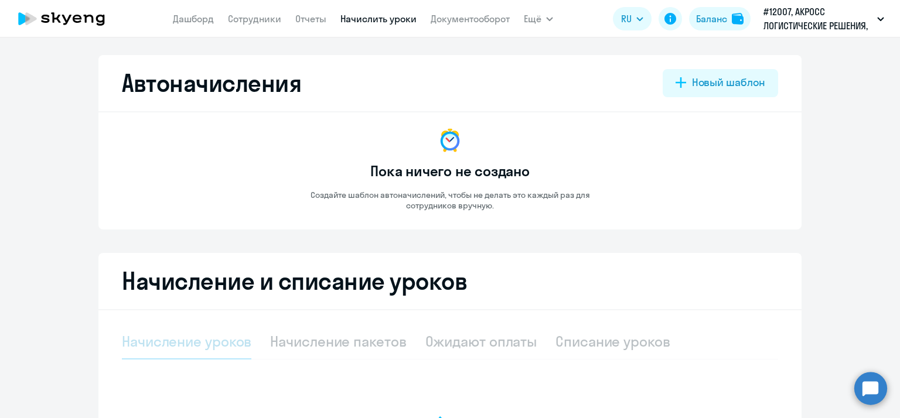
select select "10"
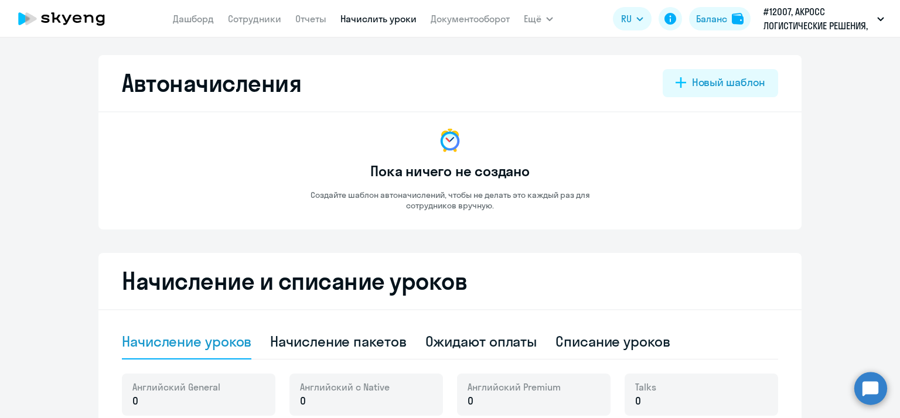
click at [302, 28] on nav "[PERSON_NAME] Отчеты Начислить уроки Документооборот" at bounding box center [341, 18] width 337 height 23
click at [302, 23] on link "Отчеты" at bounding box center [310, 19] width 31 height 12
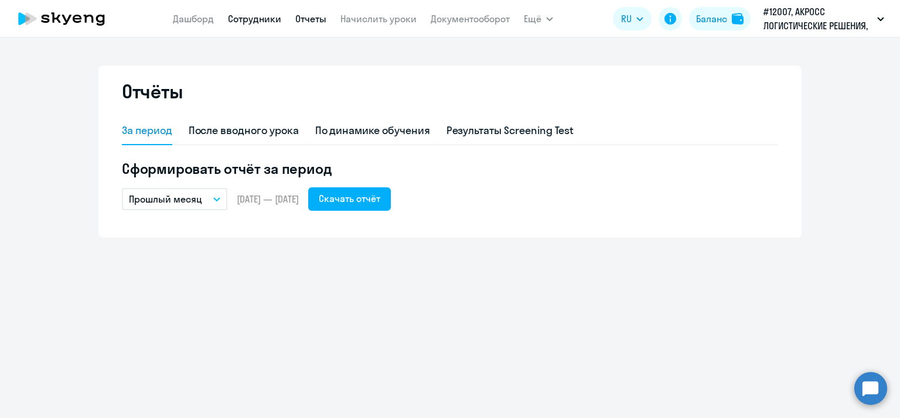
click at [251, 15] on link "Сотрудники" at bounding box center [254, 19] width 53 height 12
select select "30"
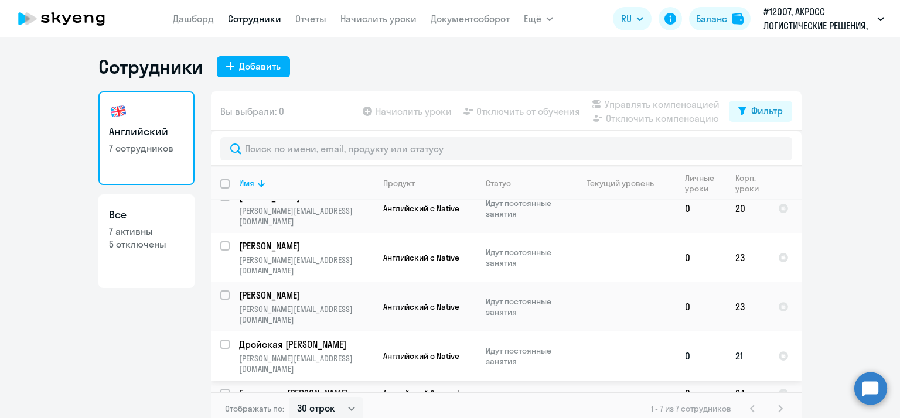
scroll to position [123, 0]
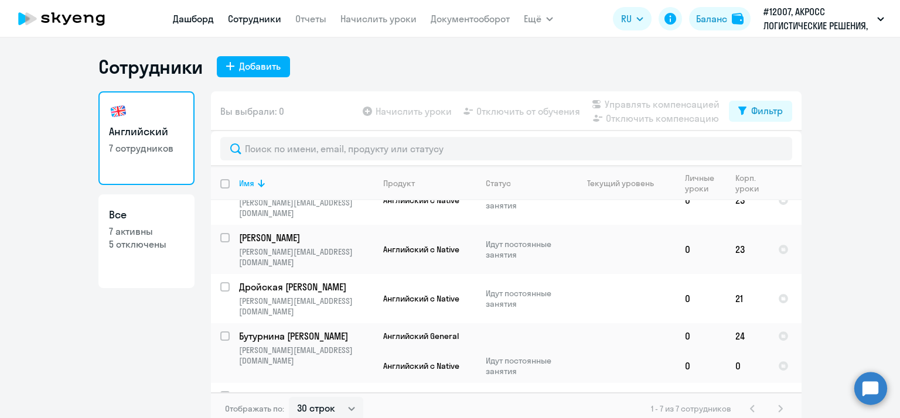
click at [206, 16] on link "Дашборд" at bounding box center [193, 19] width 41 height 12
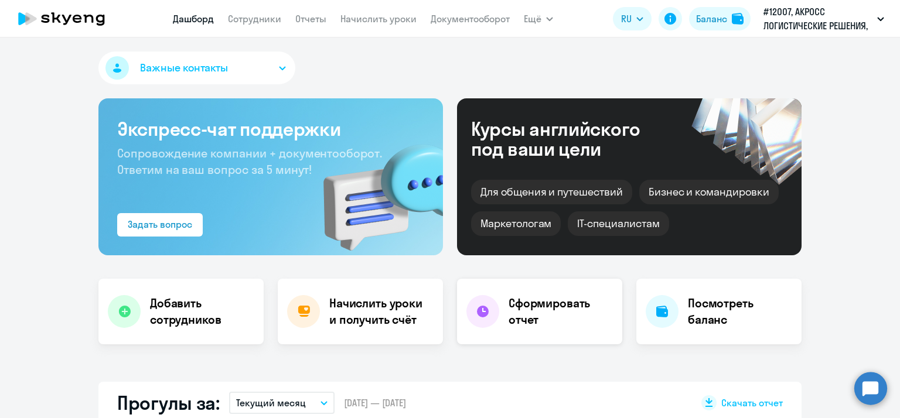
select select "30"
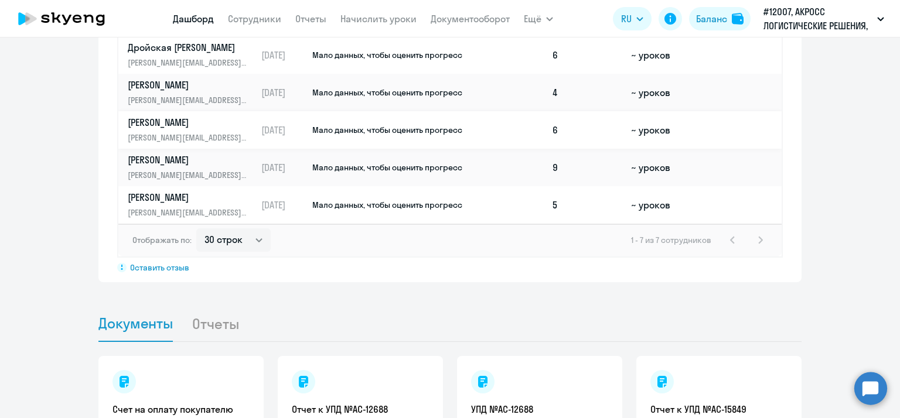
scroll to position [1035, 0]
